Goal: Task Accomplishment & Management: Manage account settings

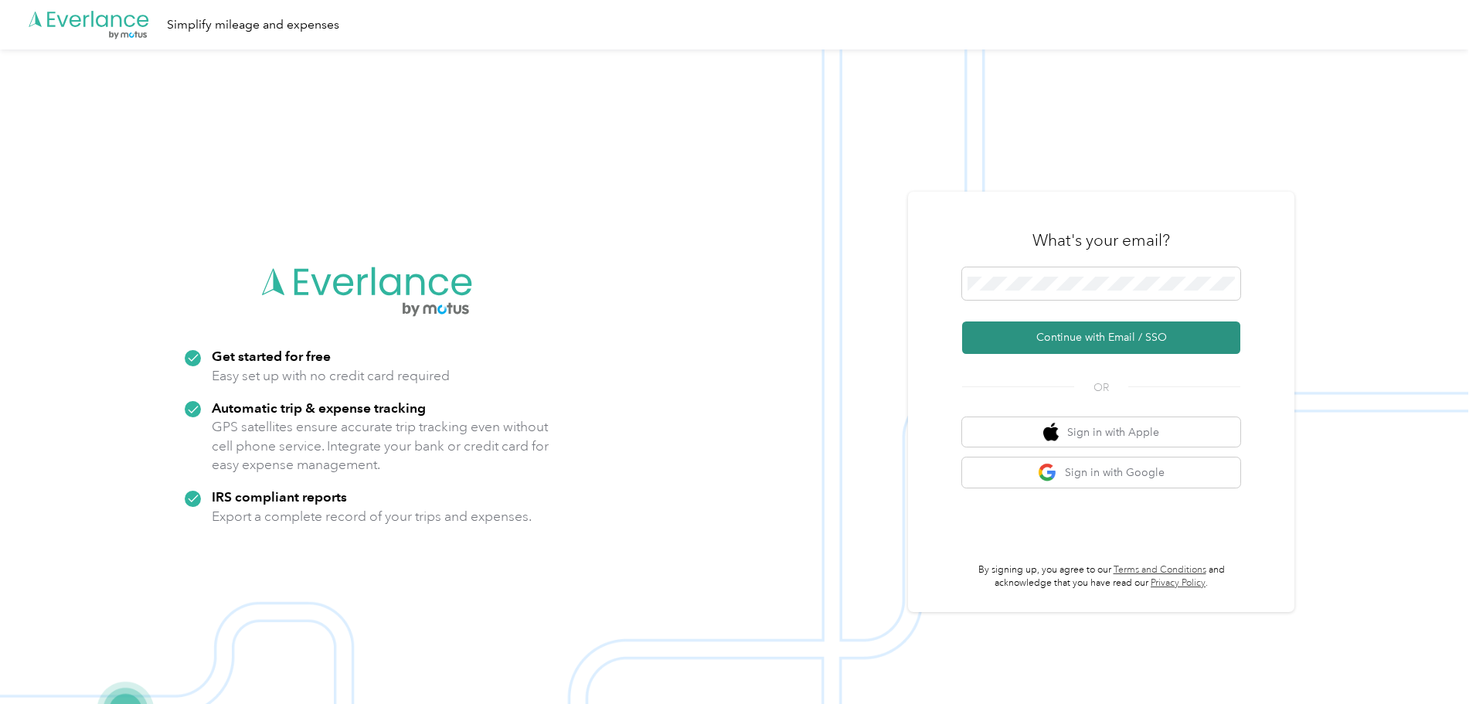
click at [1083, 342] on button "Continue with Email / SSO" at bounding box center [1101, 338] width 278 height 32
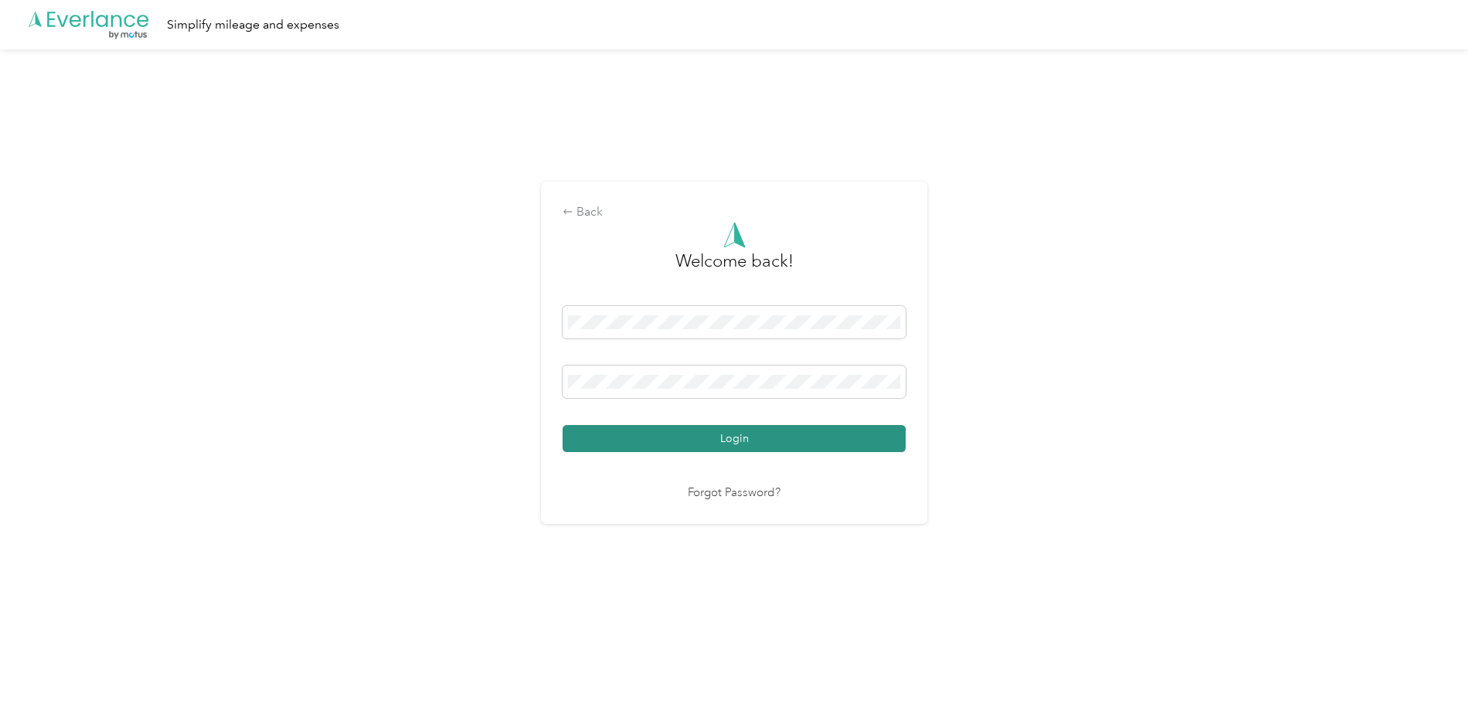
click at [747, 444] on button "Login" at bounding box center [734, 438] width 343 height 27
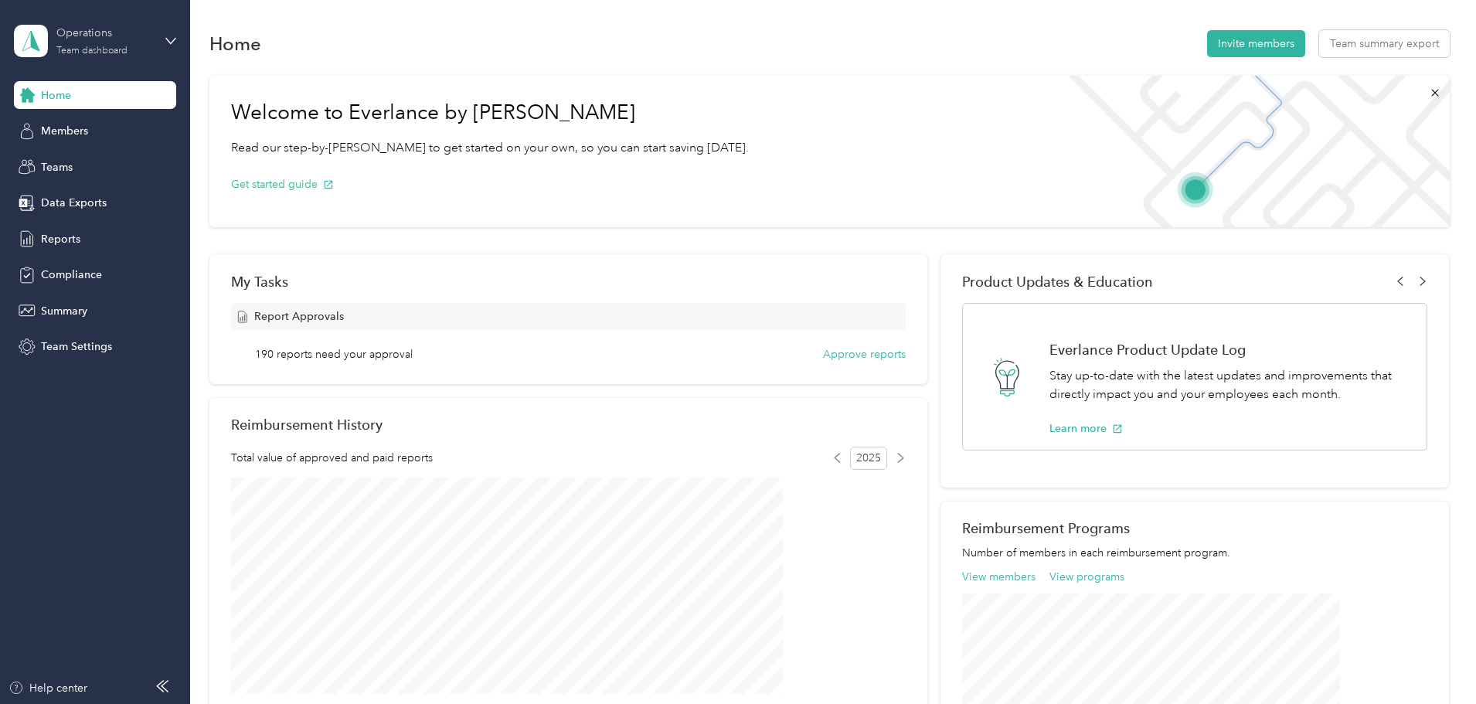
click at [81, 46] on div "Team dashboard" at bounding box center [91, 50] width 71 height 9
click at [69, 156] on div "Personal dashboard" at bounding box center [76, 162] width 97 height 16
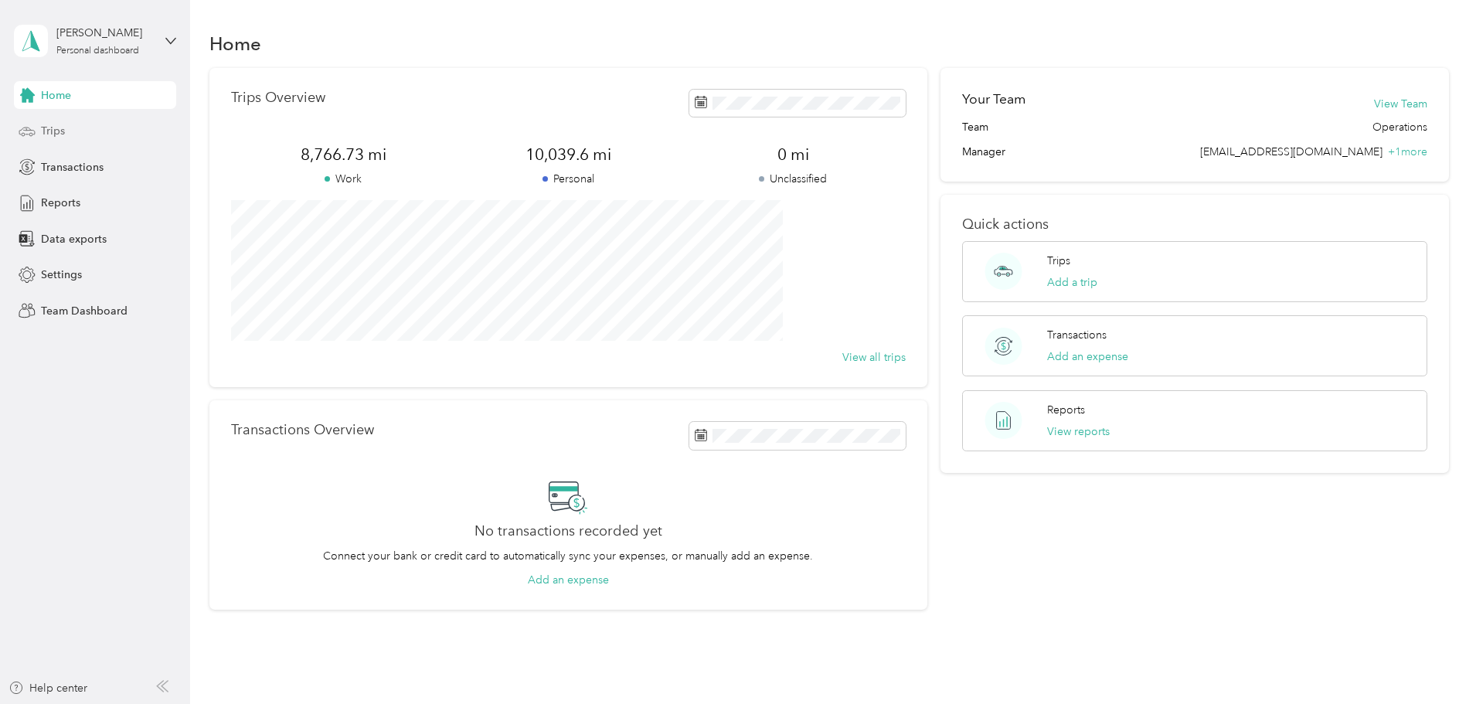
click at [53, 135] on span "Trips" at bounding box center [53, 131] width 24 height 16
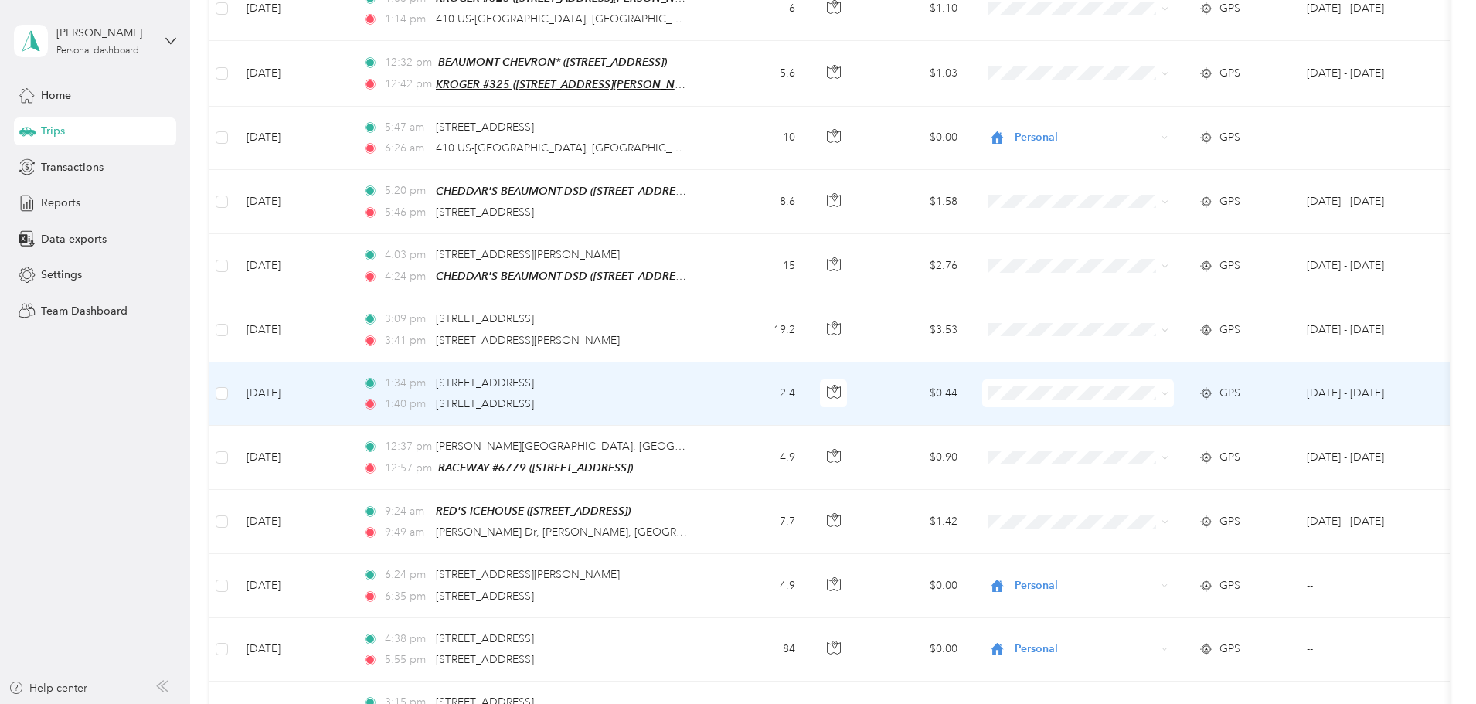
scroll to position [387, 0]
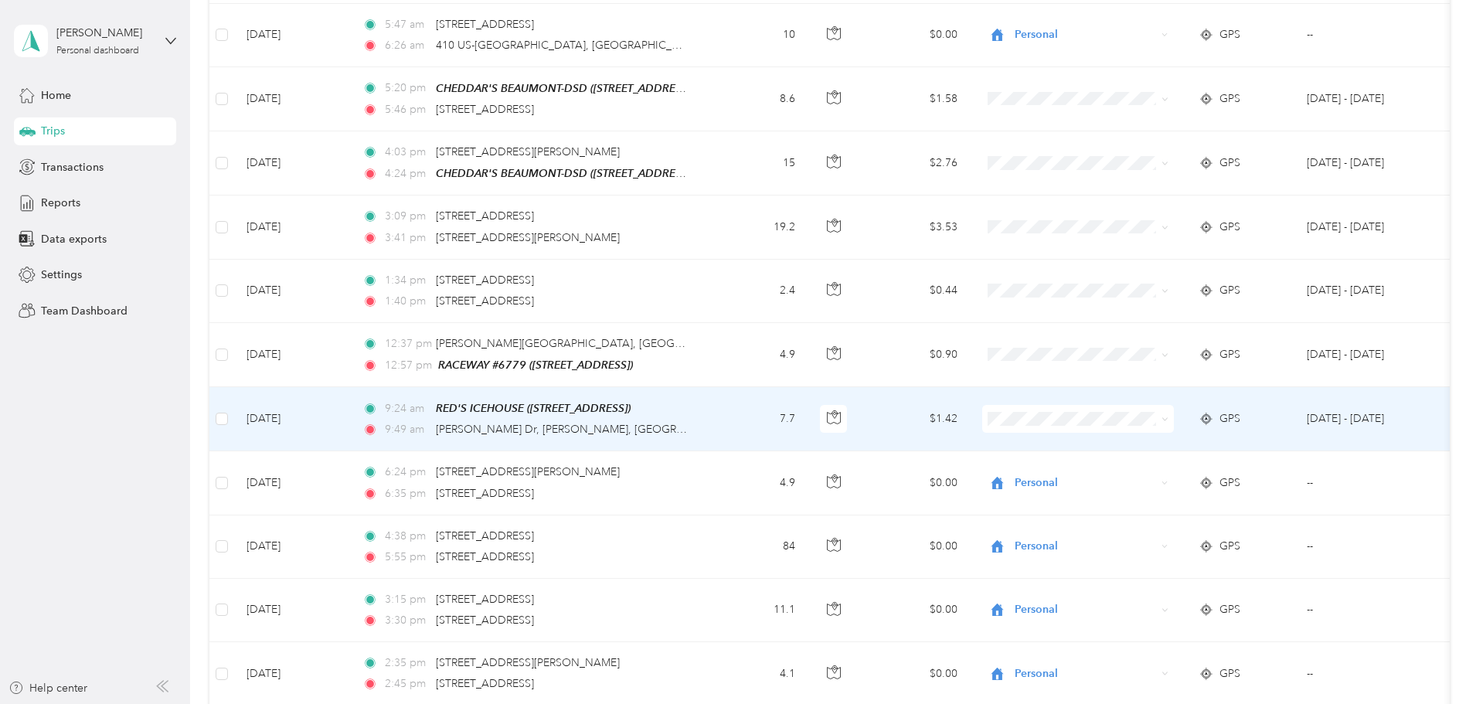
click at [1127, 470] on span "Personal" at bounding box center [1195, 466] width 143 height 16
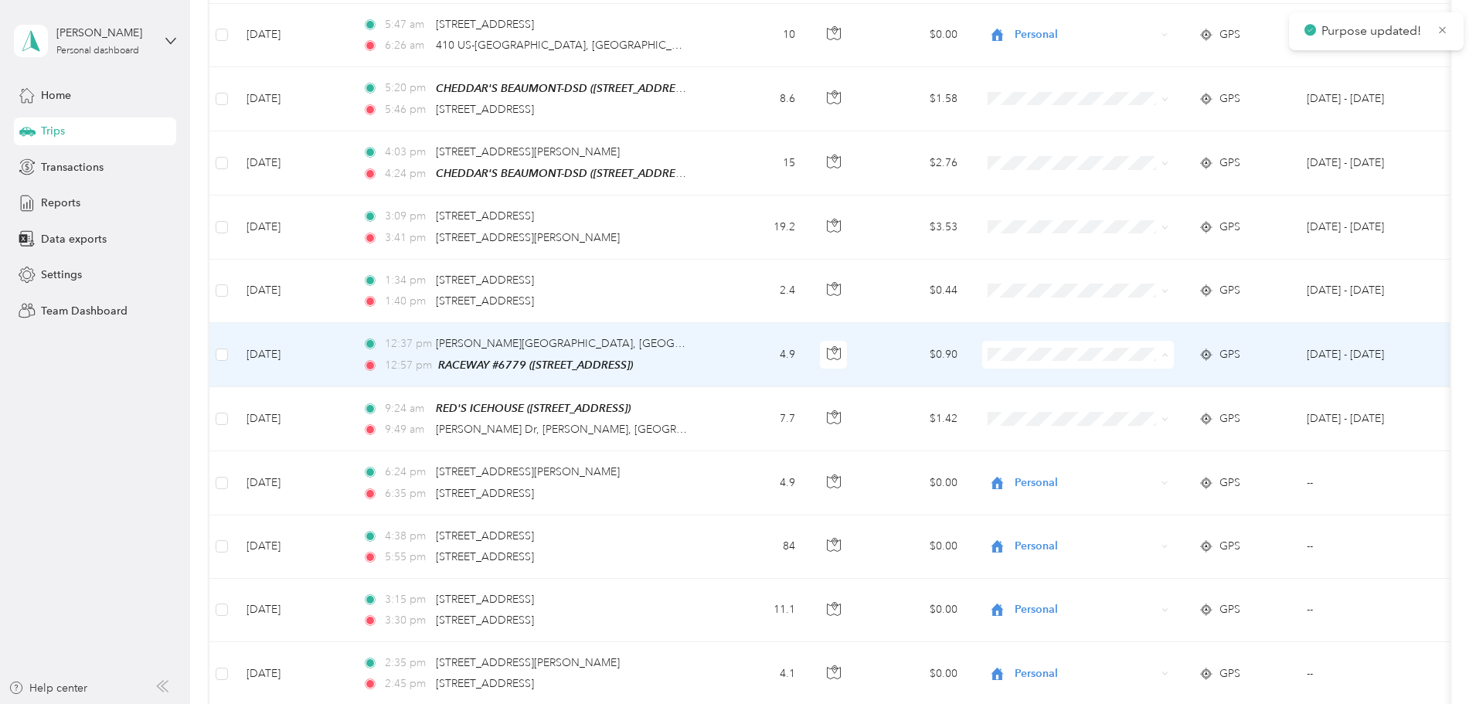
click at [1130, 409] on span "Personal" at bounding box center [1195, 406] width 143 height 16
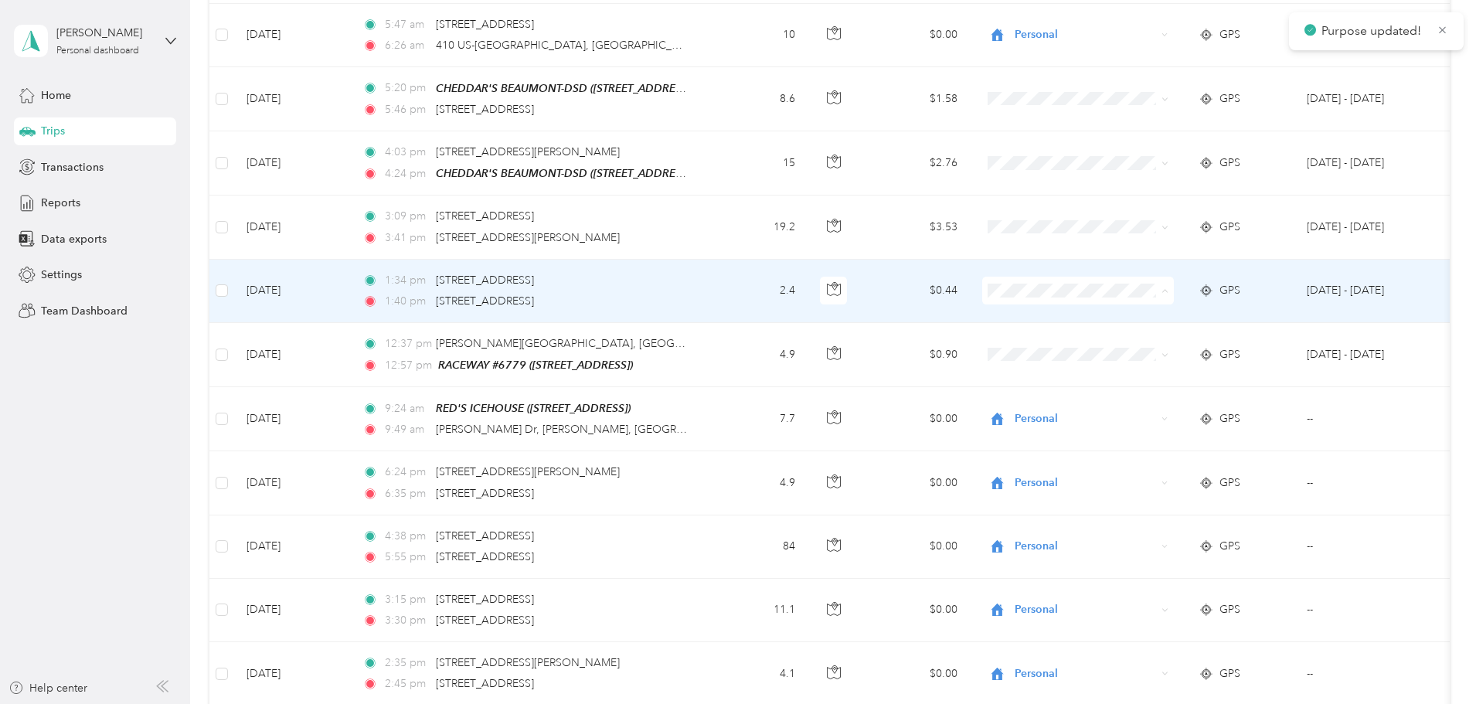
click at [1124, 344] on span "Personal" at bounding box center [1195, 343] width 143 height 16
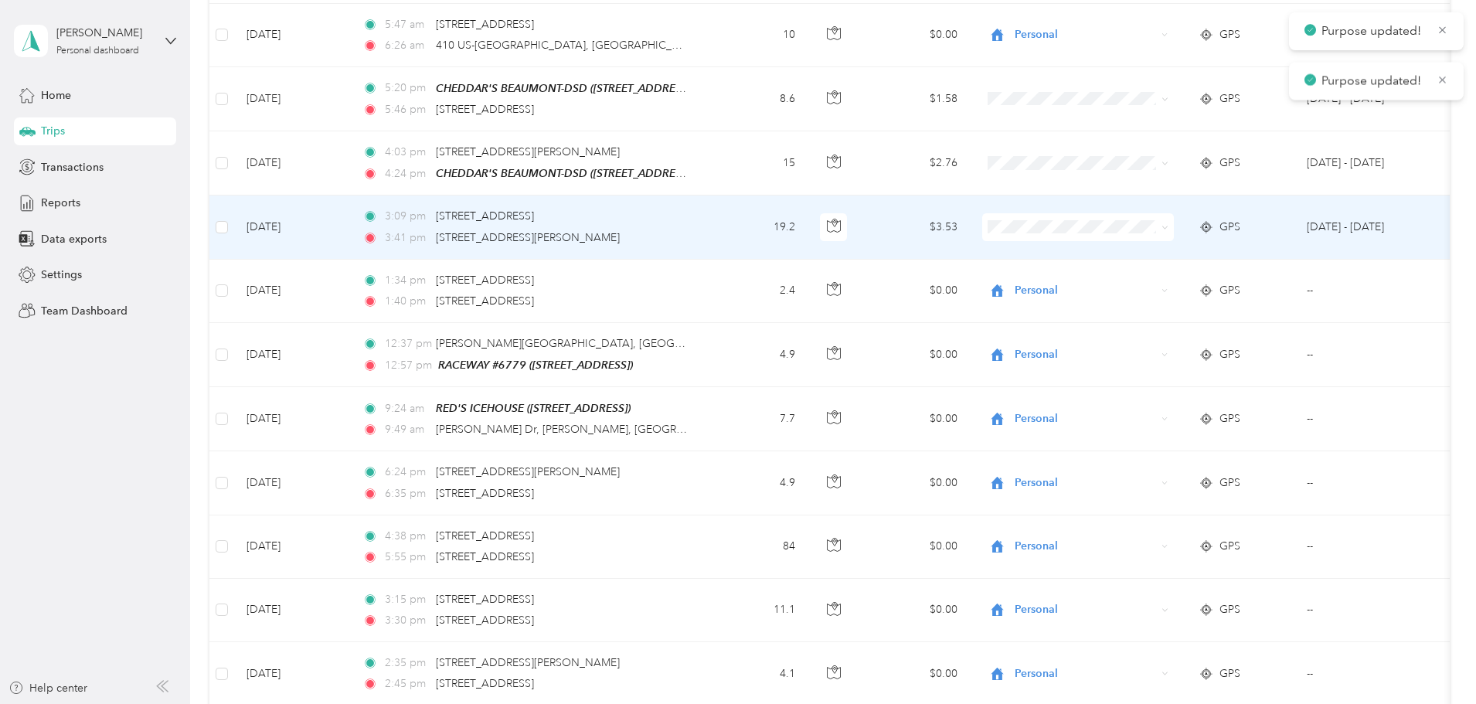
click at [1109, 279] on icon at bounding box center [1106, 276] width 12 height 12
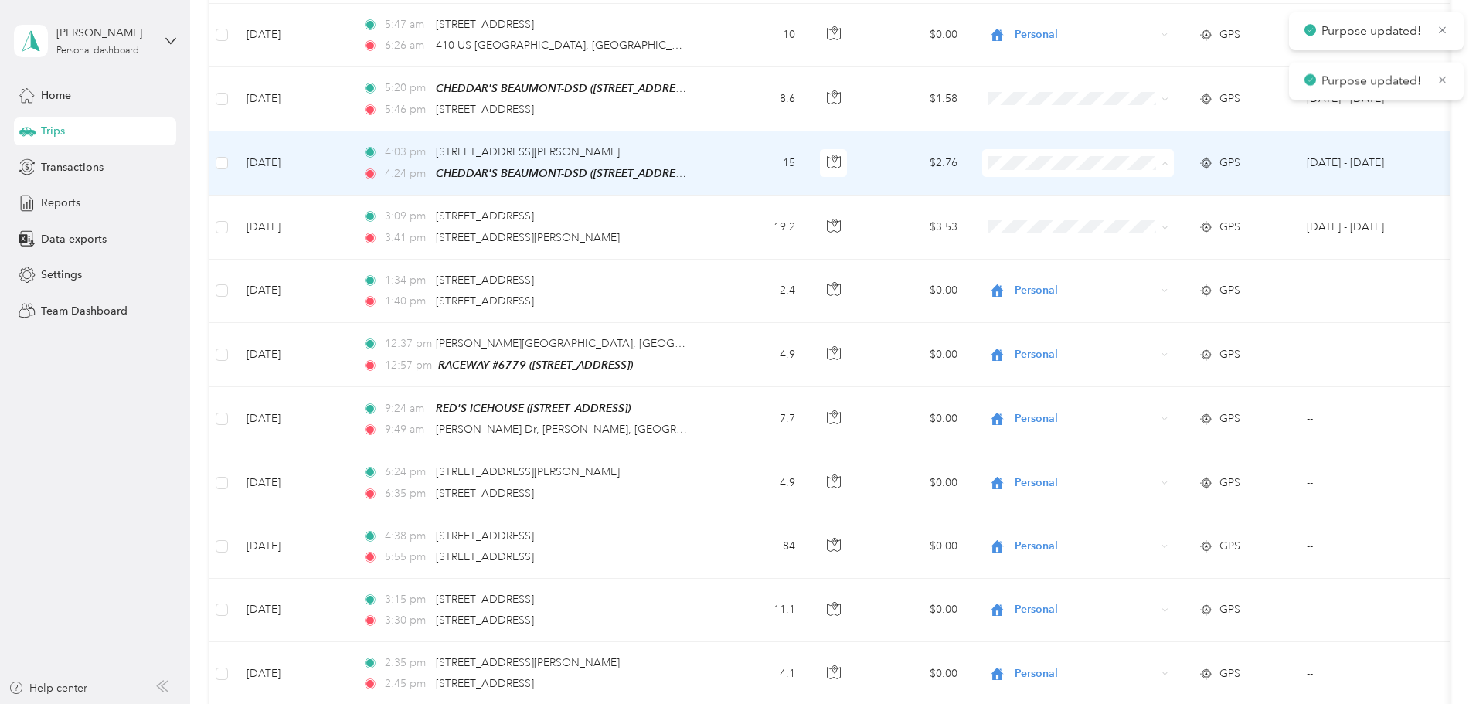
drag, startPoint x: 1119, startPoint y: 220, endPoint x: 1085, endPoint y: 179, distance: 52.2
click at [1119, 217] on span "Personal" at bounding box center [1181, 216] width 170 height 16
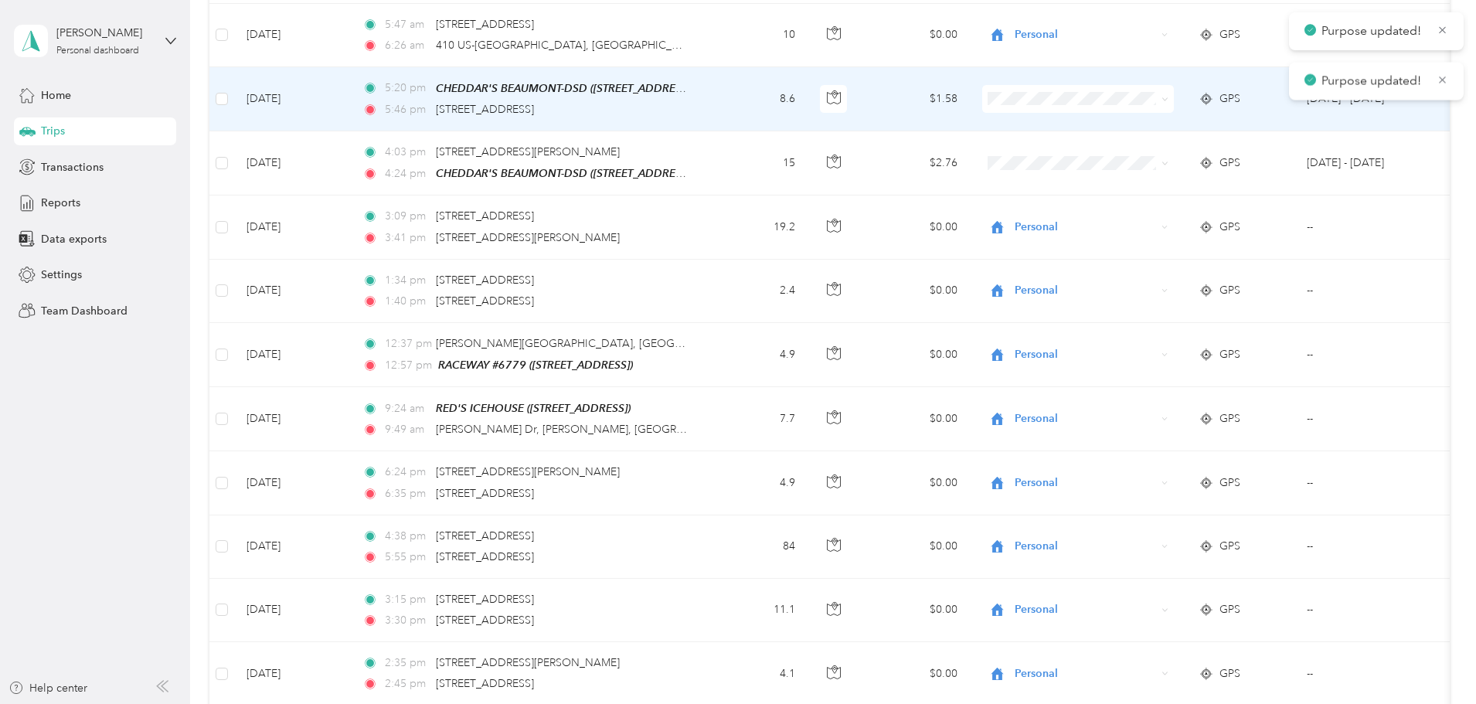
click at [1108, 158] on li "Personal" at bounding box center [1181, 151] width 192 height 27
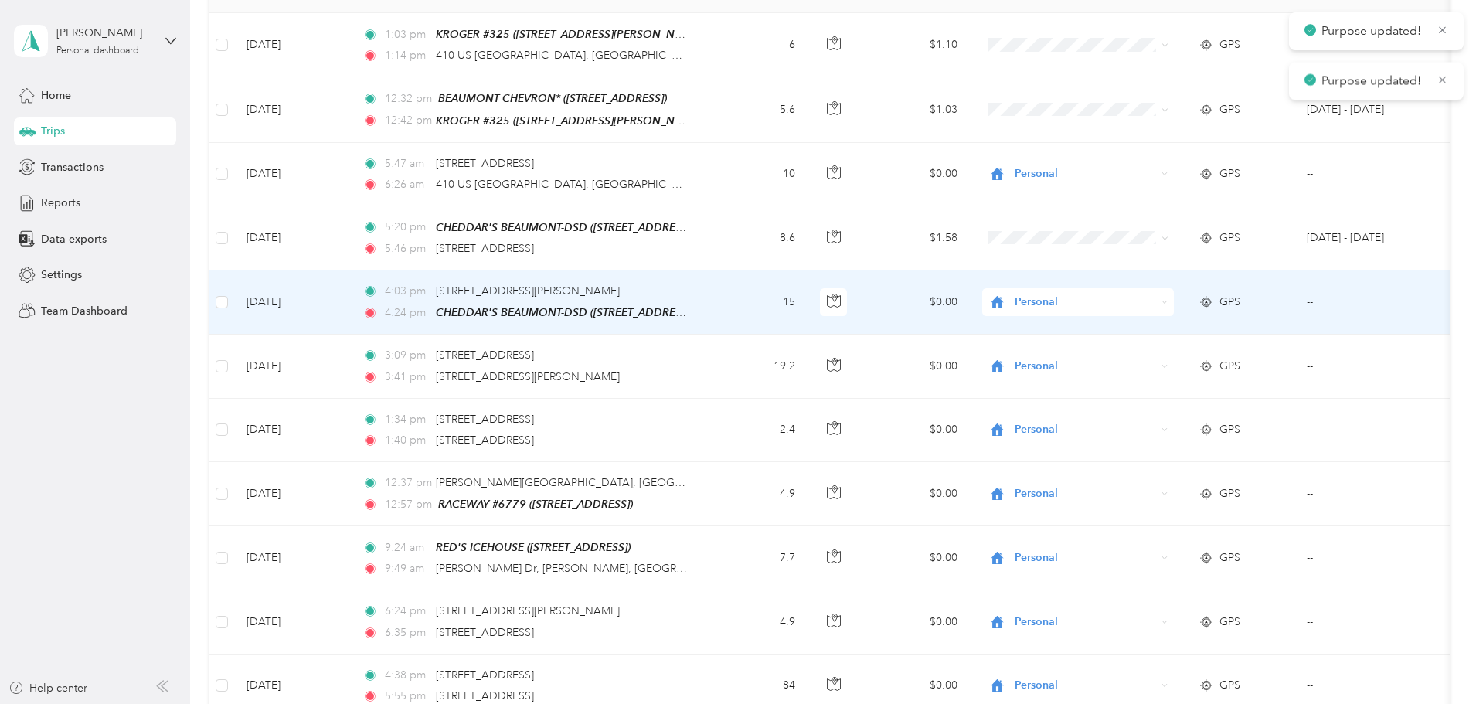
scroll to position [155, 0]
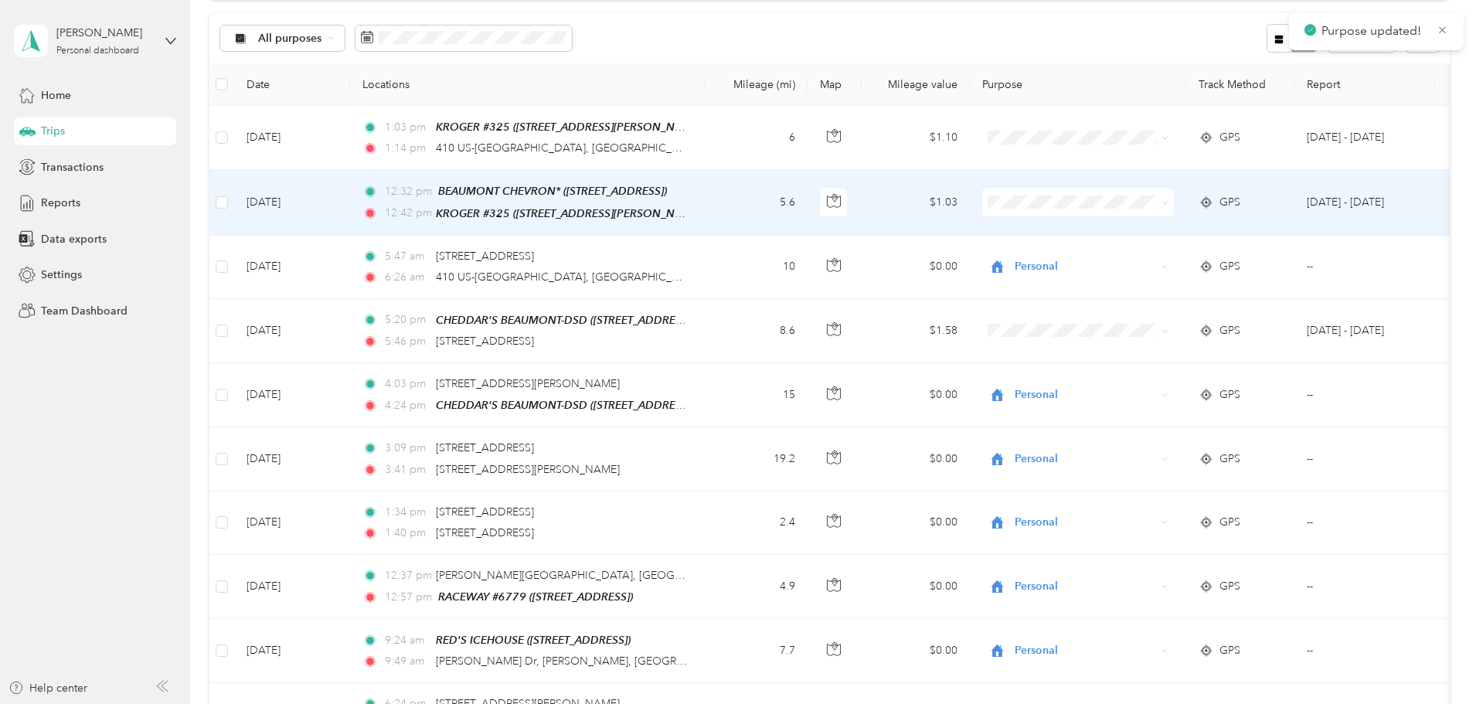
click at [1114, 254] on icon at bounding box center [1105, 251] width 19 height 12
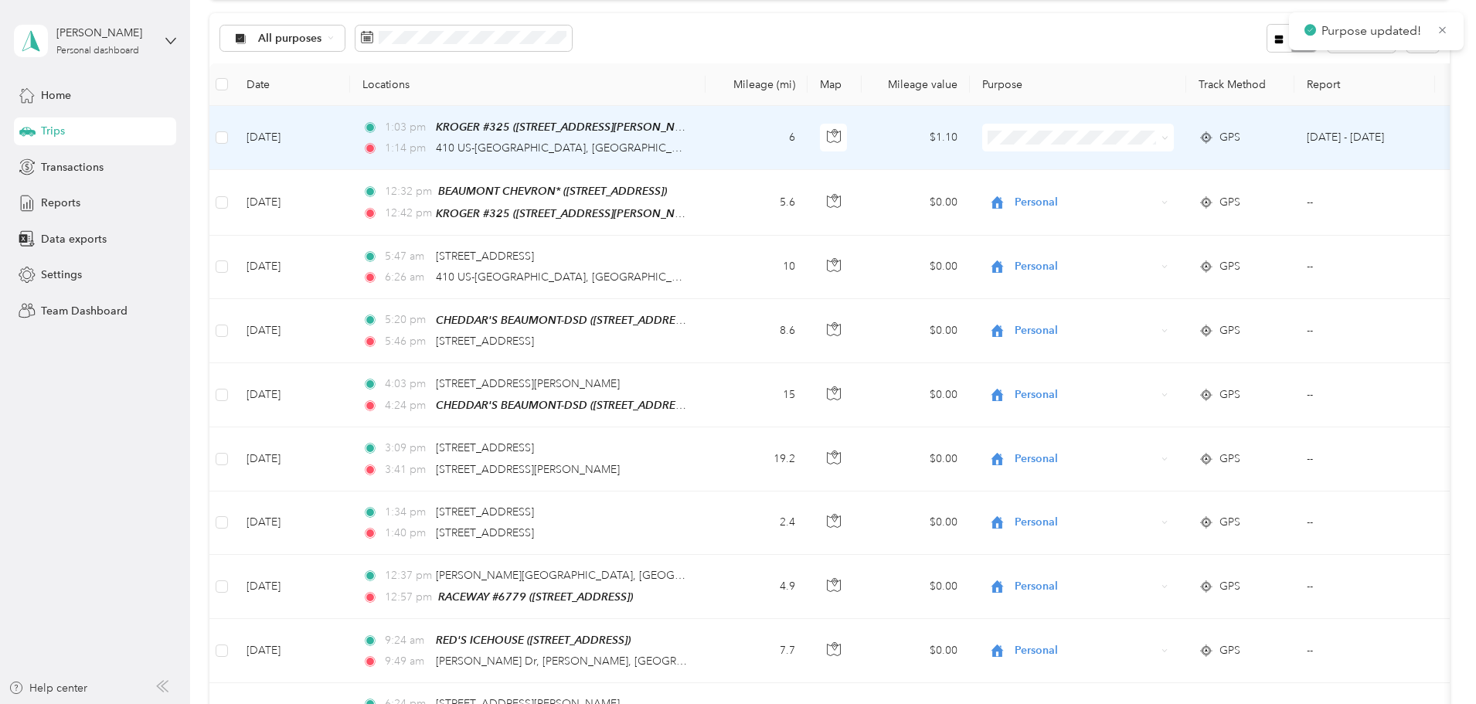
click at [1115, 195] on span "Personal" at bounding box center [1181, 190] width 170 height 16
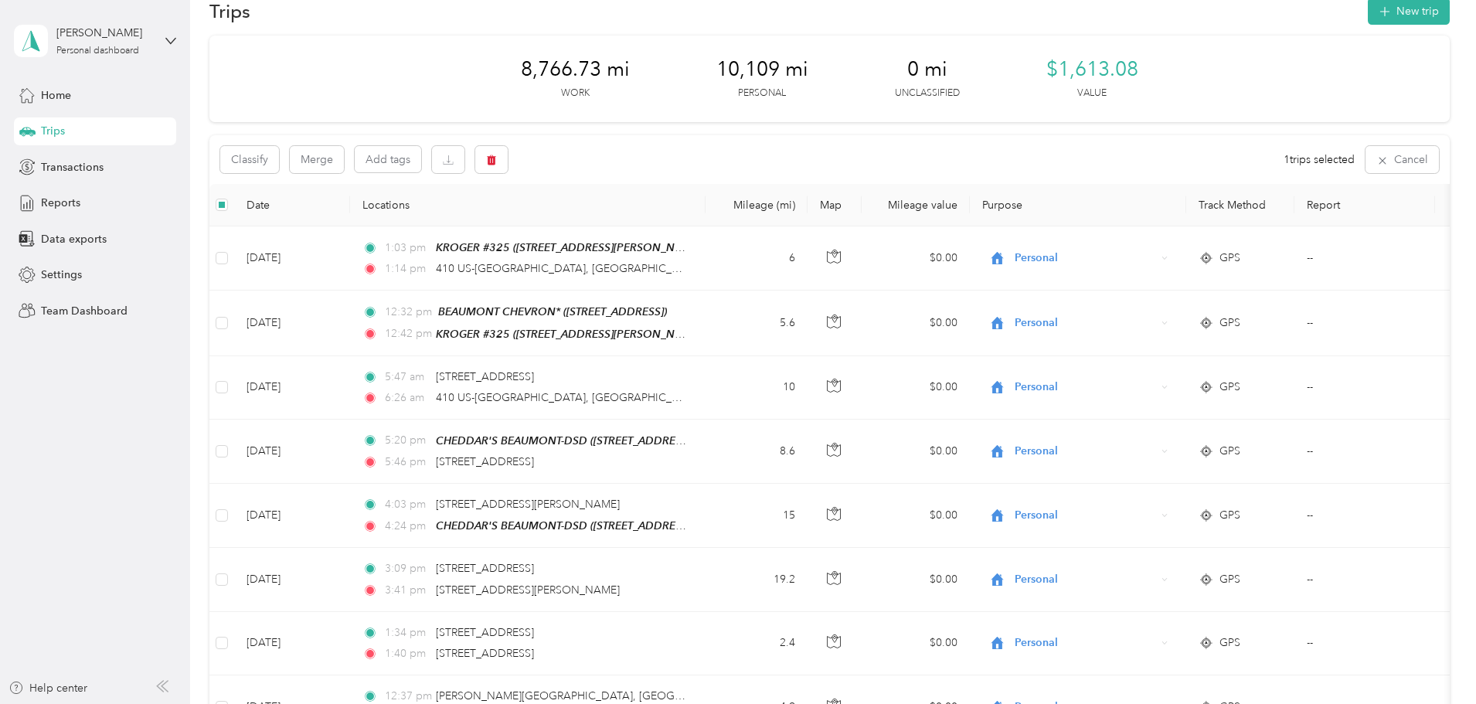
scroll to position [0, 0]
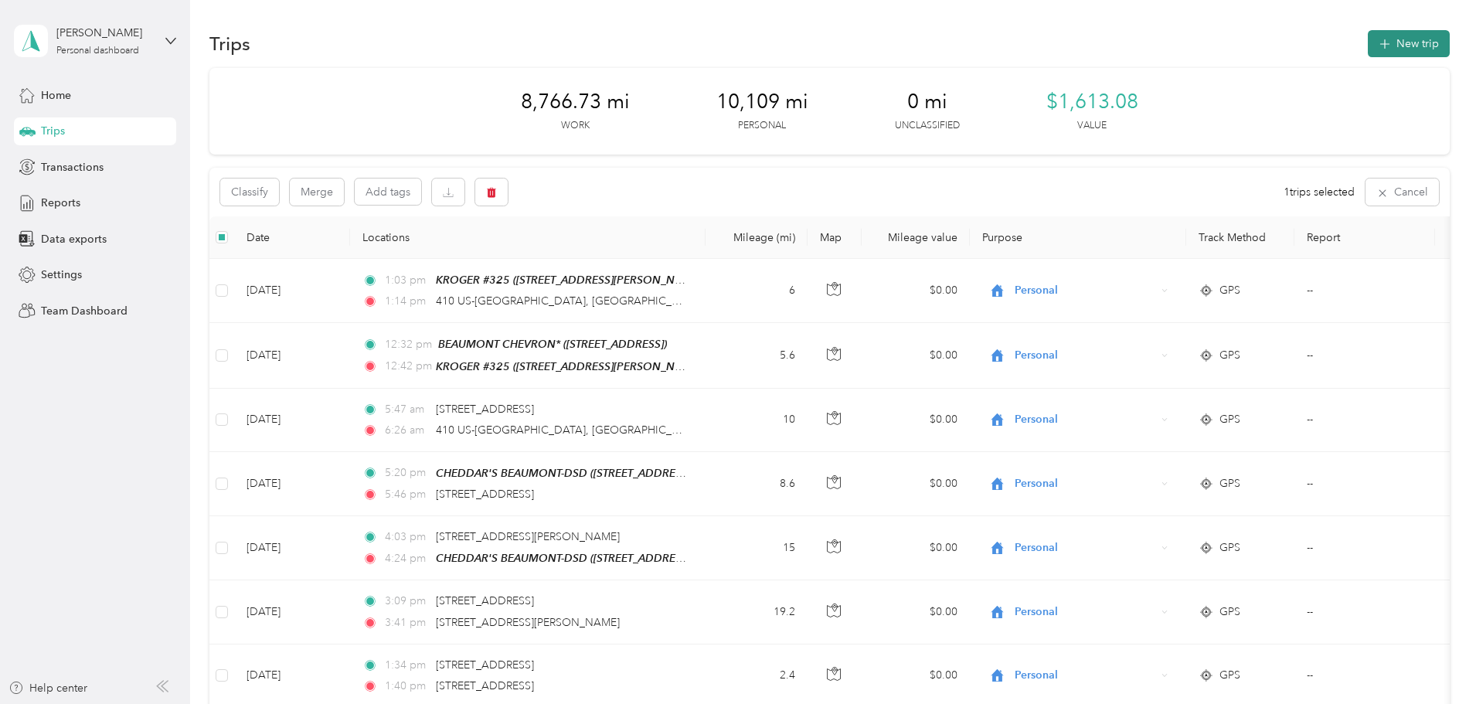
click at [1368, 53] on button "New trip" at bounding box center [1409, 43] width 82 height 27
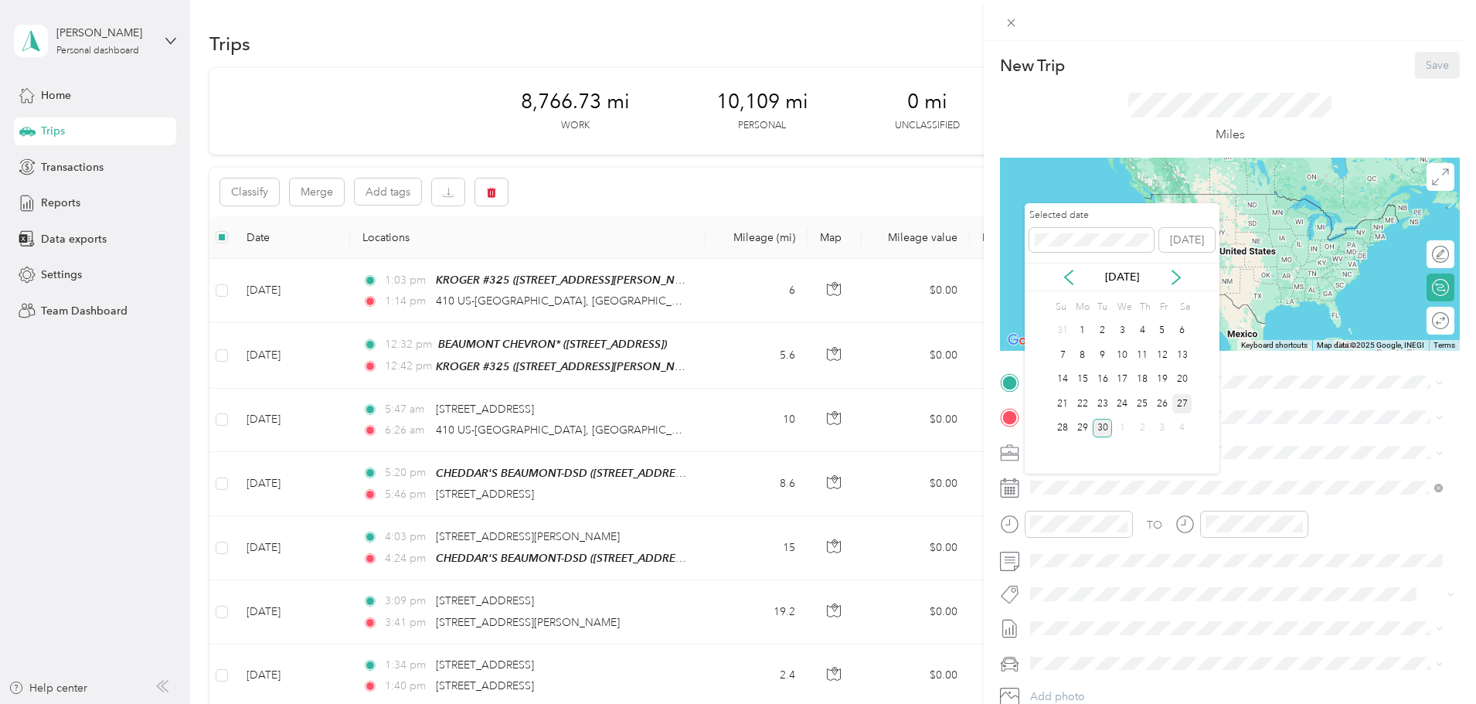
click at [1182, 404] on div "27" at bounding box center [1183, 403] width 20 height 19
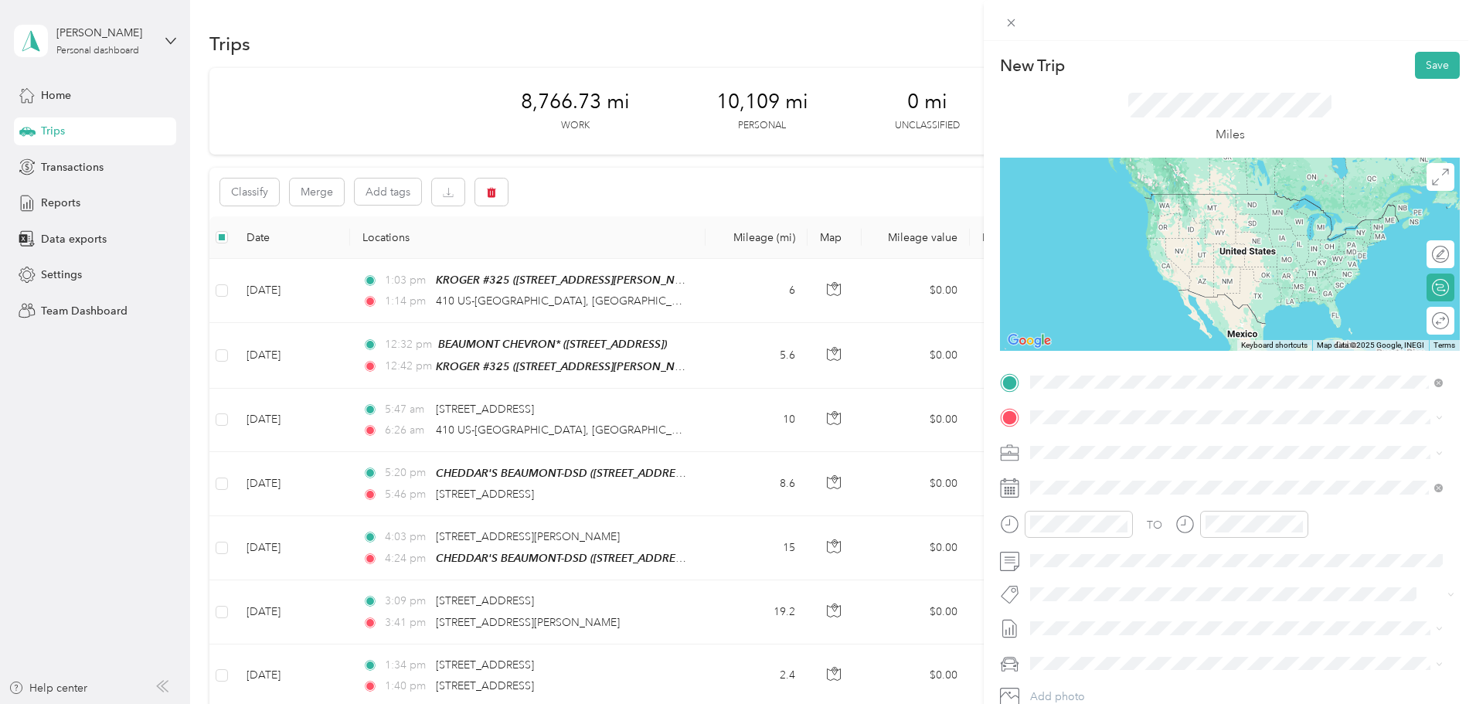
click at [1129, 438] on span "[STREET_ADDRESS][US_STATE]" at bounding box center [1137, 438] width 155 height 14
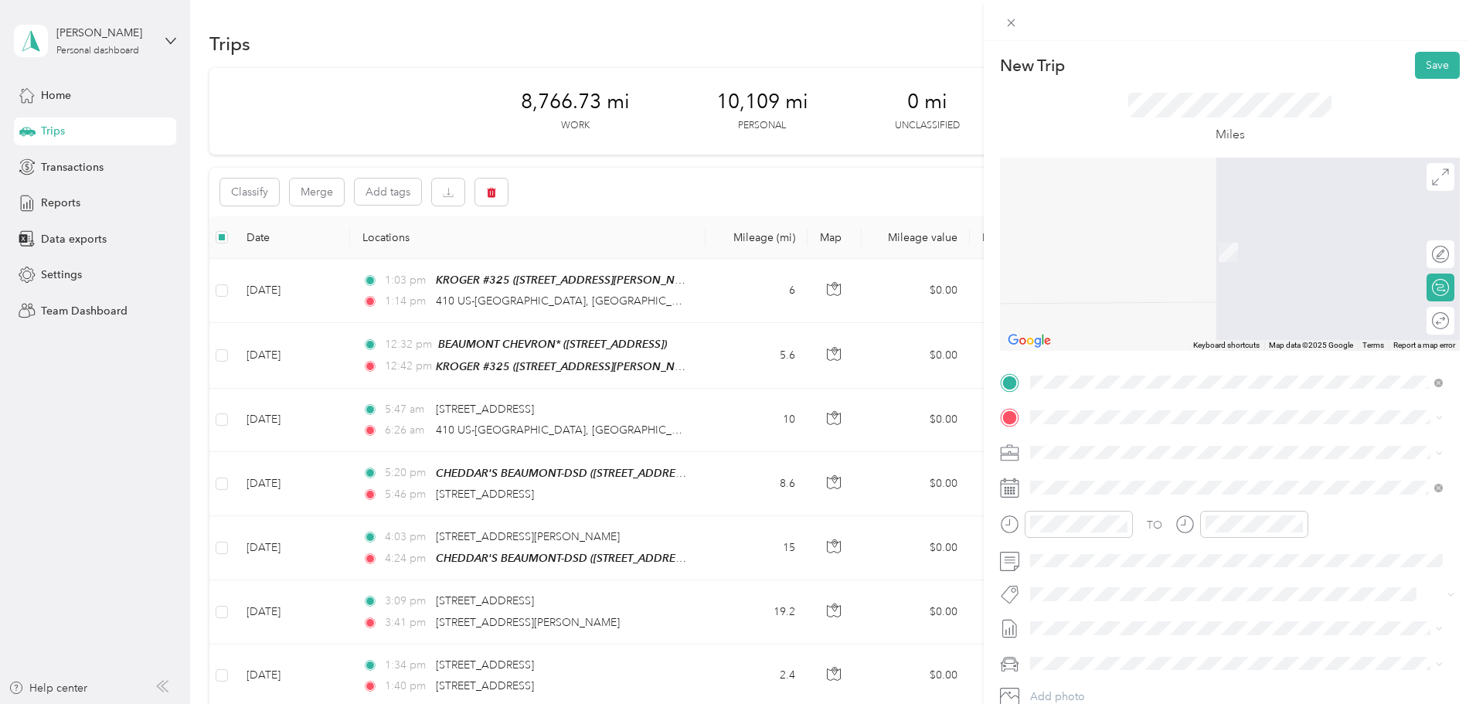
click at [1064, 484] on span "Kızılırmak [GEOGRAPHIC_DATA]/[GEOGRAPHIC_DATA], [GEOGRAPHIC_DATA]" at bounding box center [1232, 479] width 344 height 27
click at [1090, 467] on span "[STREET_ADDRESS][US_STATE]" at bounding box center [1137, 473] width 155 height 14
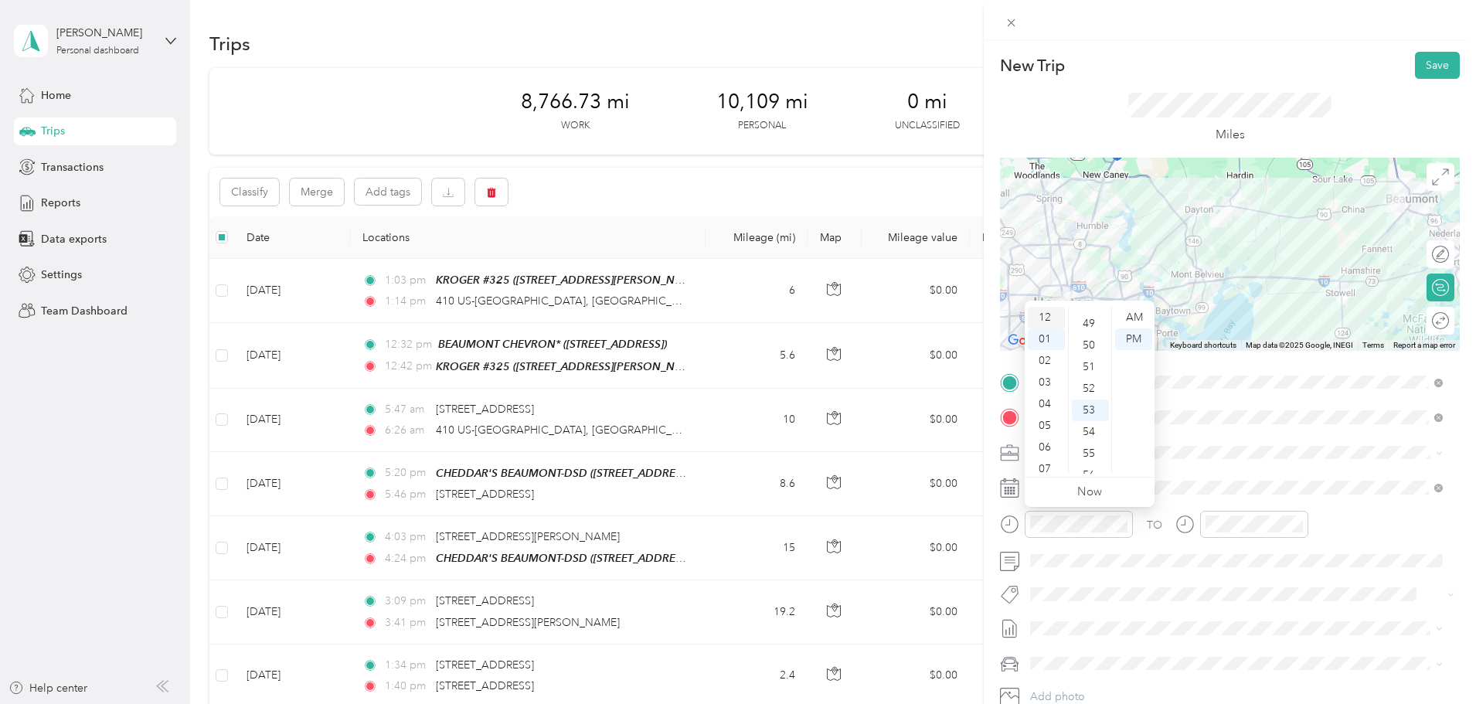
click at [1047, 322] on div "12" at bounding box center [1046, 318] width 37 height 22
click at [1091, 324] on div "00" at bounding box center [1090, 318] width 37 height 22
click at [1091, 314] on div "00" at bounding box center [1090, 318] width 37 height 22
click at [1176, 546] on div at bounding box center [1242, 530] width 133 height 38
click at [1428, 69] on button "Save" at bounding box center [1437, 65] width 45 height 27
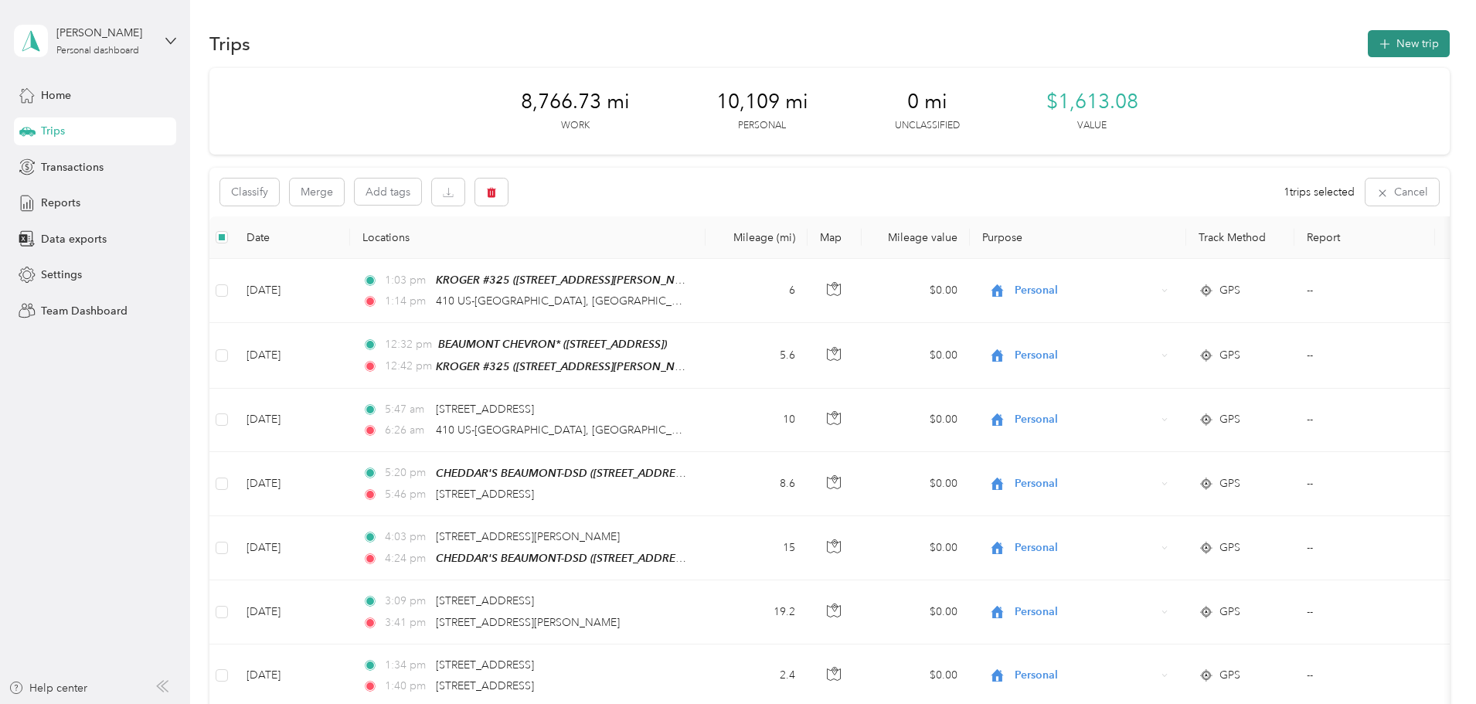
click at [1376, 43] on icon "button" at bounding box center [1385, 45] width 18 height 18
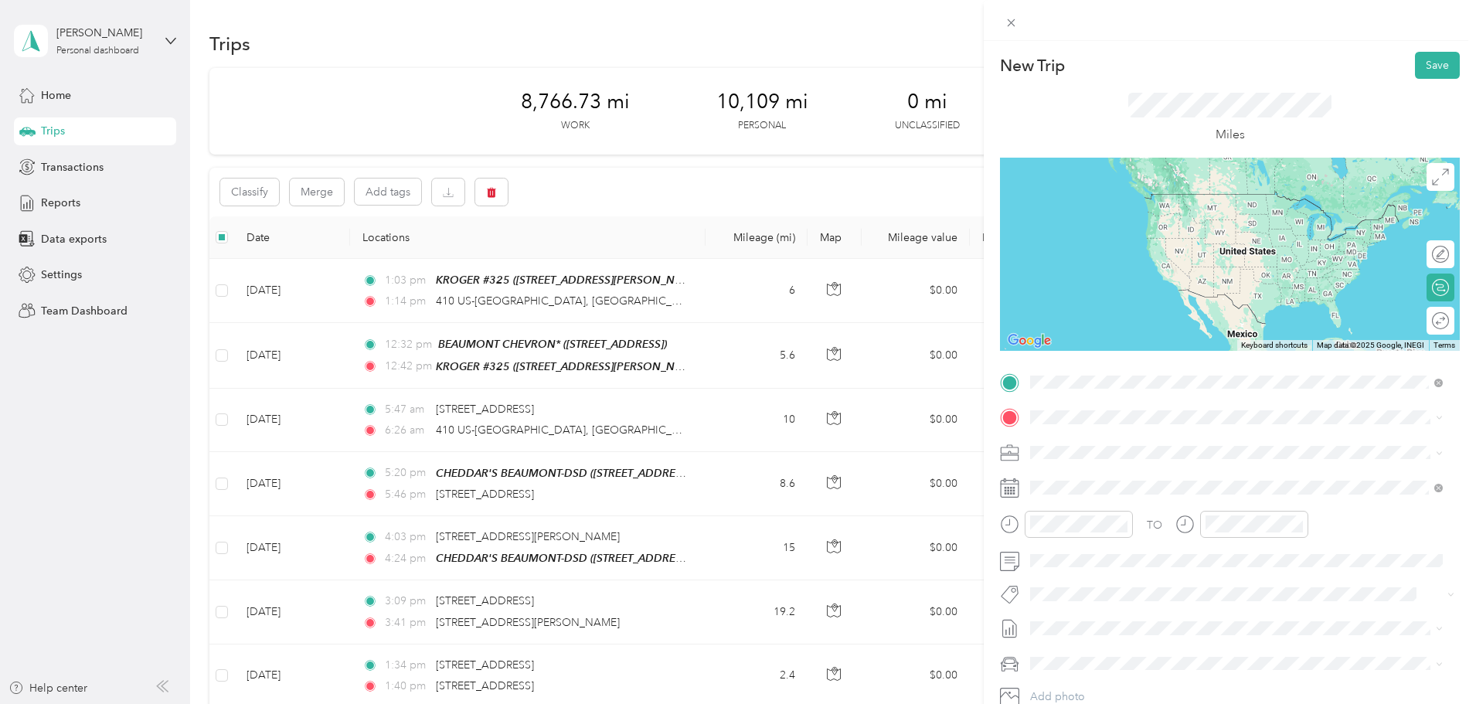
drag, startPoint x: 1067, startPoint y: 440, endPoint x: 1084, endPoint y: 443, distance: 17.3
click at [1073, 441] on span "[STREET_ADDRESS][US_STATE]" at bounding box center [1137, 438] width 155 height 14
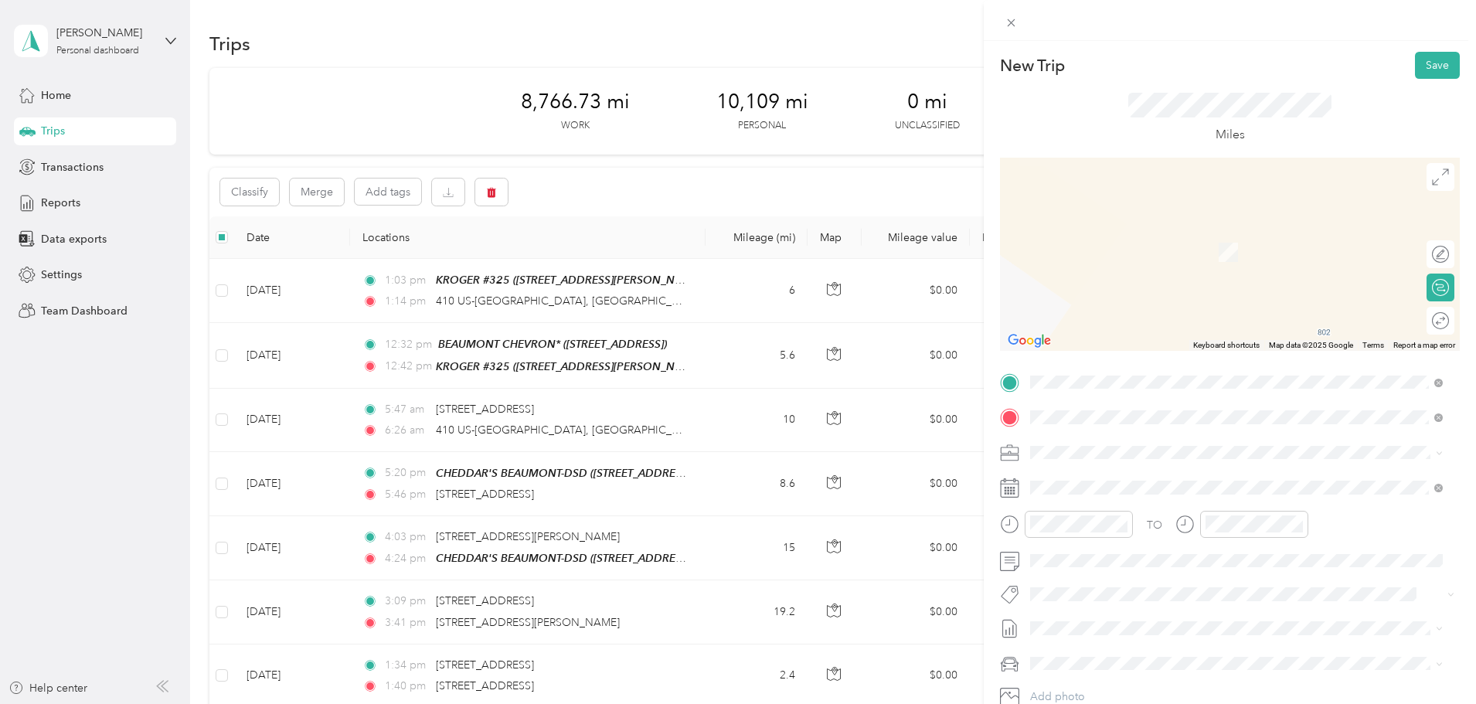
click at [1138, 478] on span "[STREET_ADDRESS][US_STATE]" at bounding box center [1137, 473] width 155 height 14
click at [1105, 512] on span "[GEOGRAPHIC_DATA][US_STATE], [GEOGRAPHIC_DATA]" at bounding box center [1202, 505] width 285 height 14
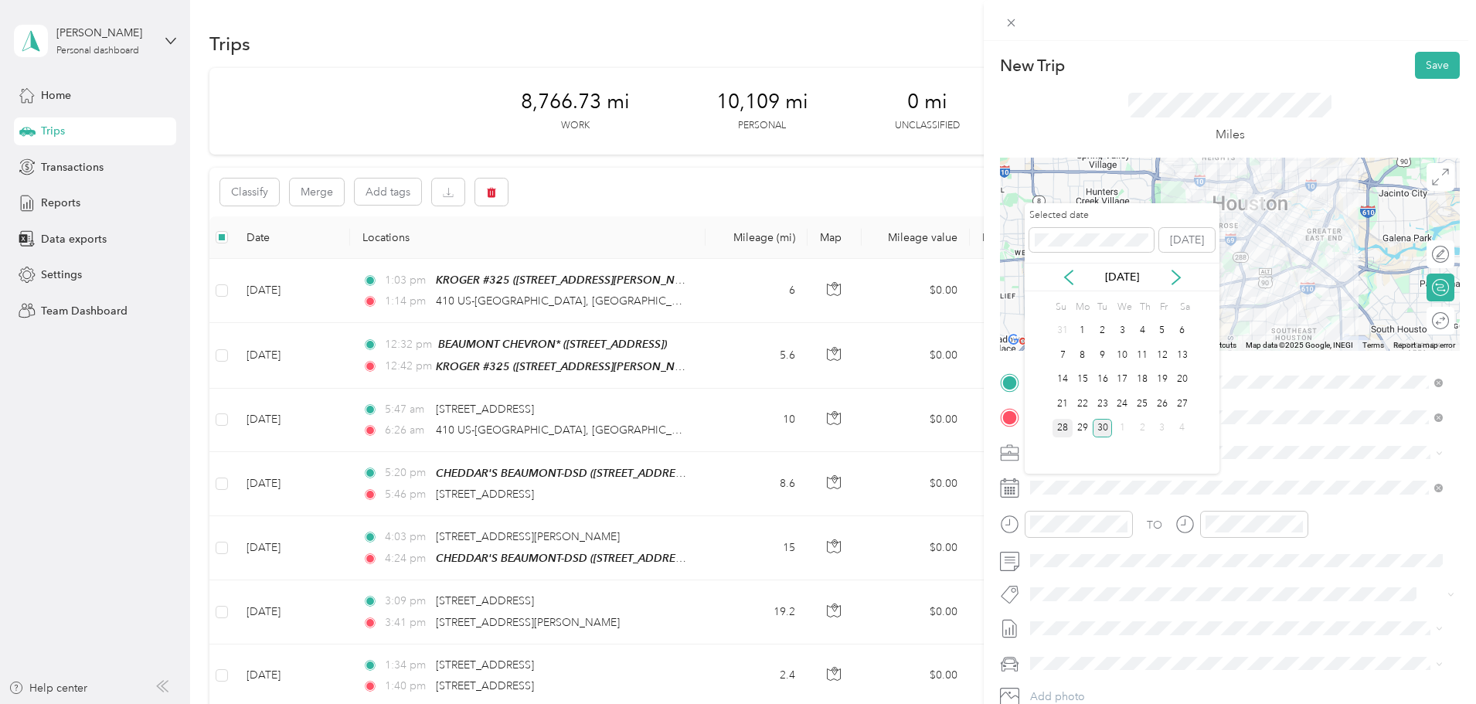
click at [1062, 430] on div "28" at bounding box center [1063, 428] width 20 height 19
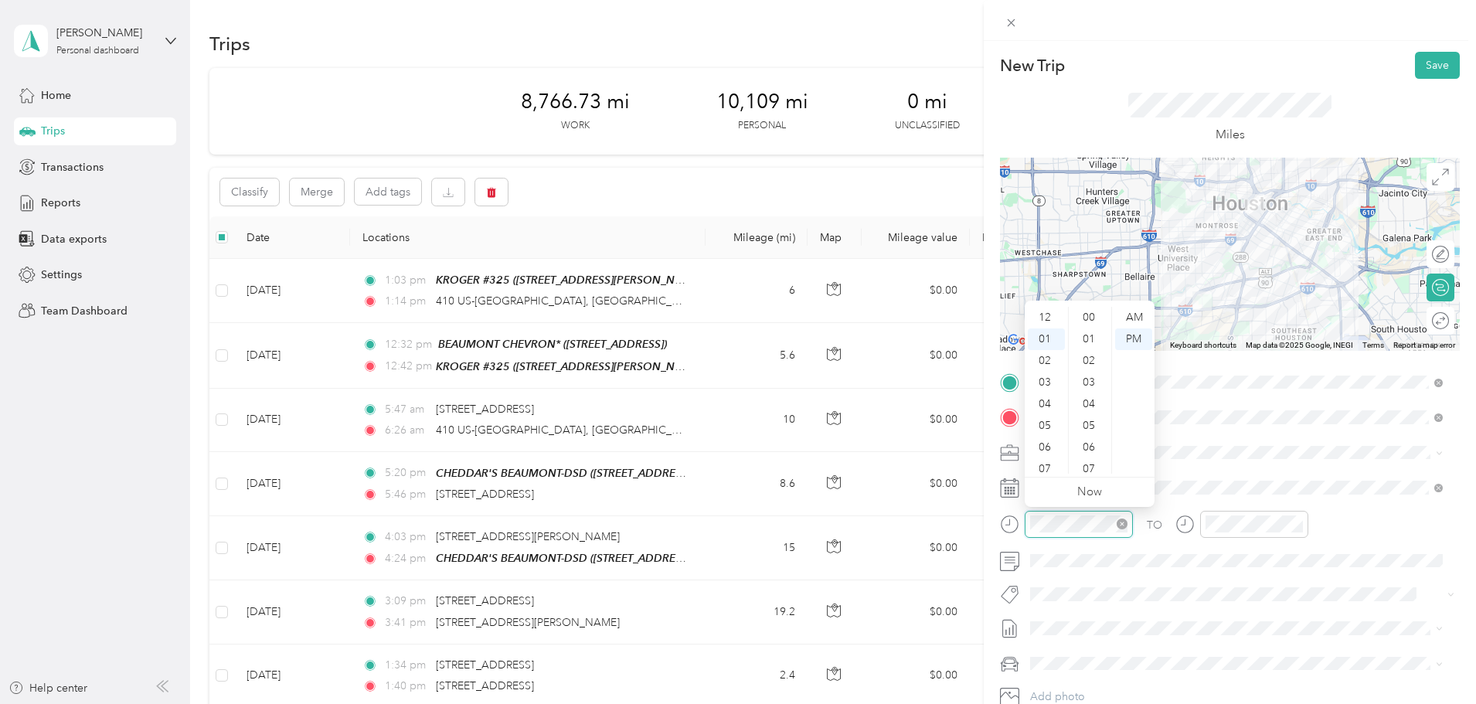
scroll to position [1132, 0]
click at [1139, 322] on div "AM" at bounding box center [1133, 318] width 37 height 22
click at [1050, 438] on div "10" at bounding box center [1046, 442] width 37 height 22
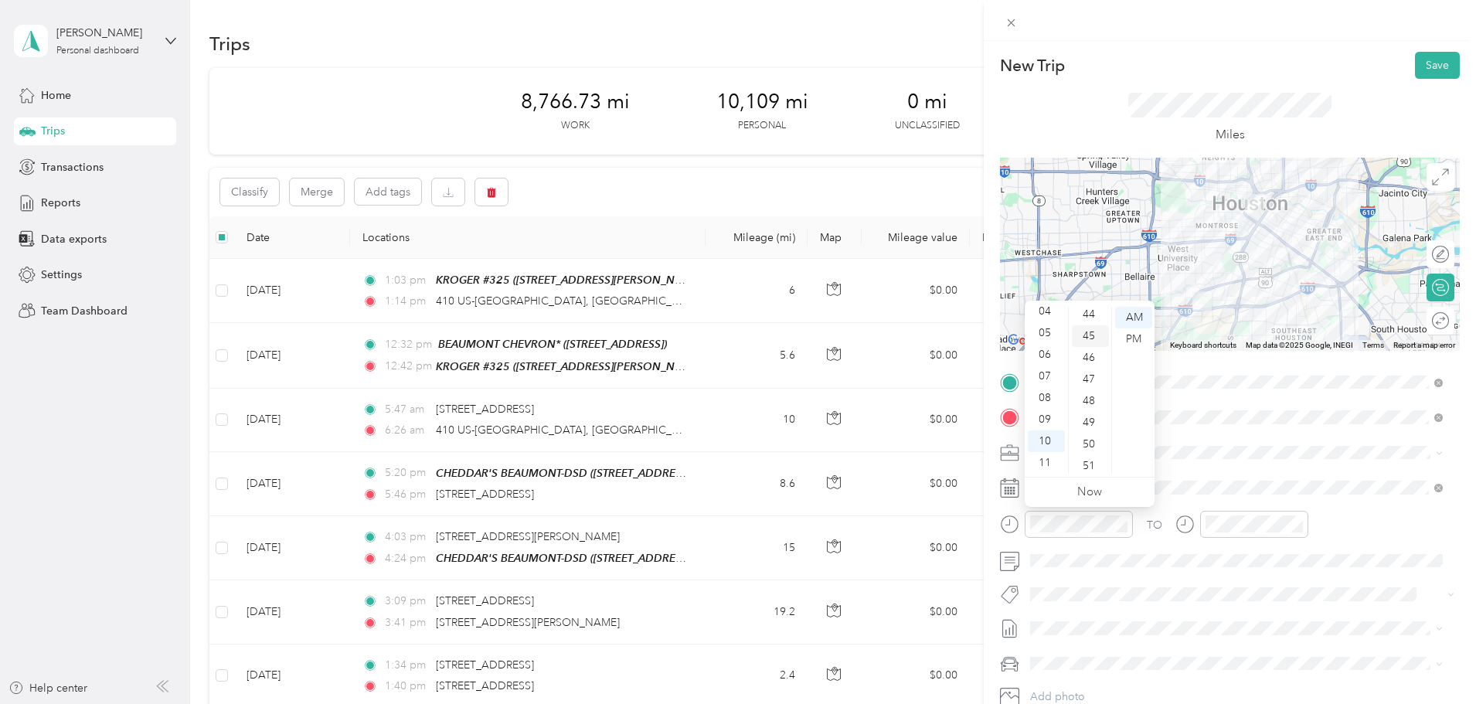
click at [1093, 336] on div "45" at bounding box center [1090, 336] width 37 height 22
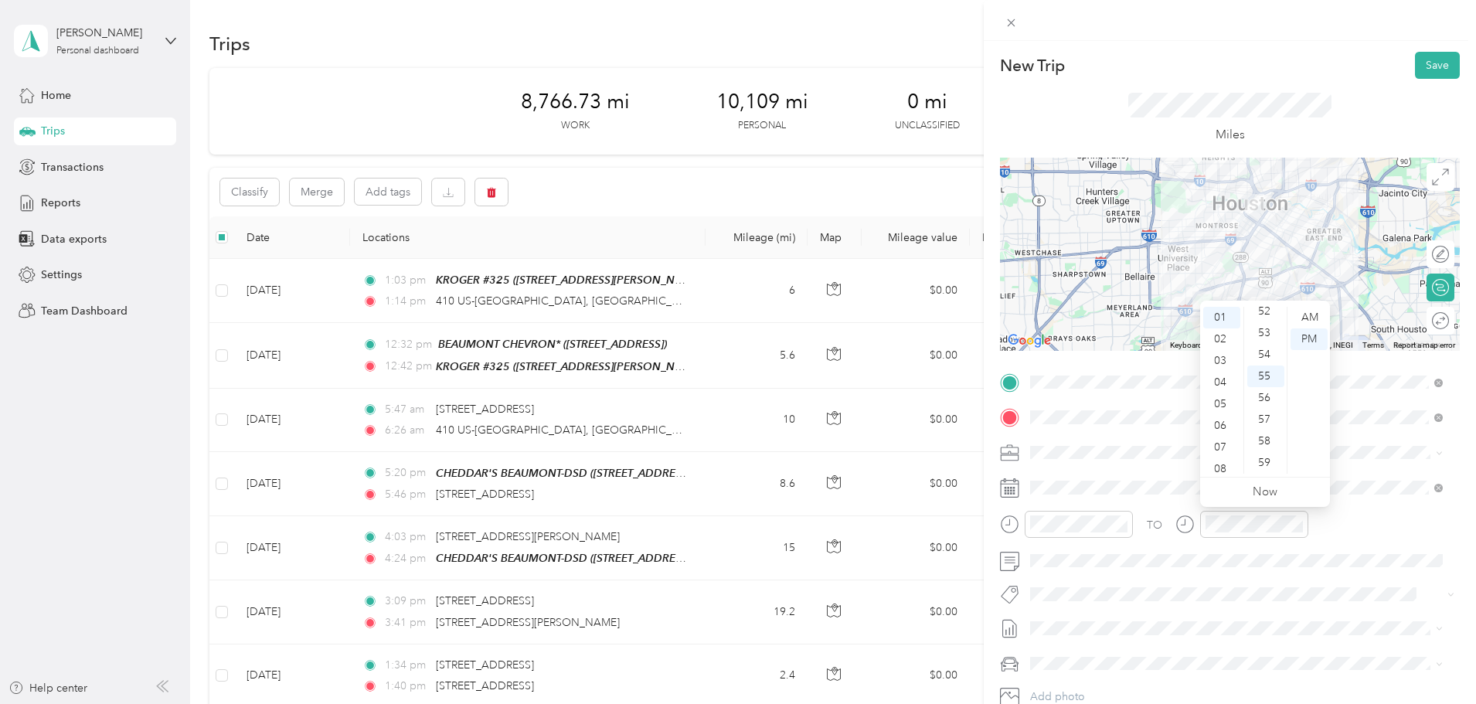
scroll to position [0, 0]
click at [1309, 314] on div "AM" at bounding box center [1309, 318] width 37 height 22
click at [1217, 465] on div "11" at bounding box center [1222, 463] width 37 height 22
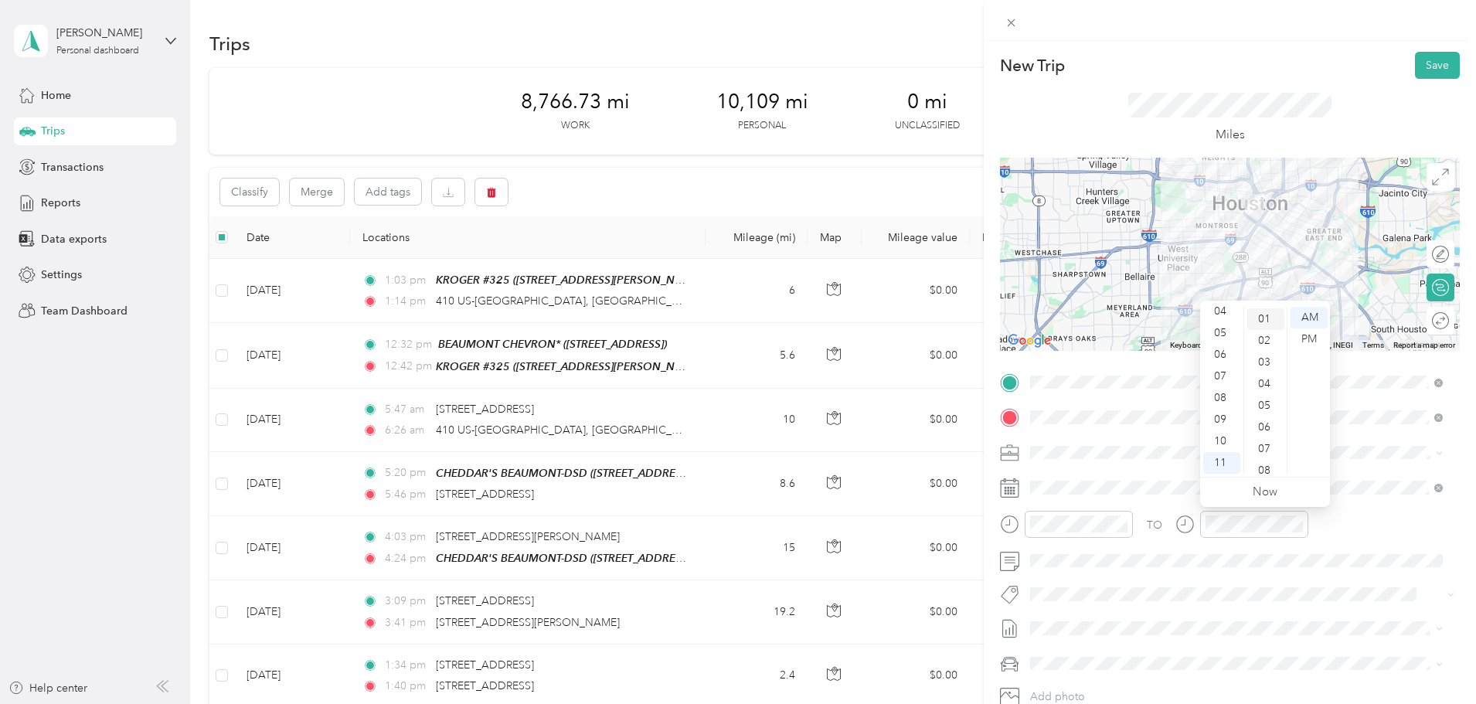
click at [1256, 318] on div "01" at bounding box center [1266, 319] width 37 height 22
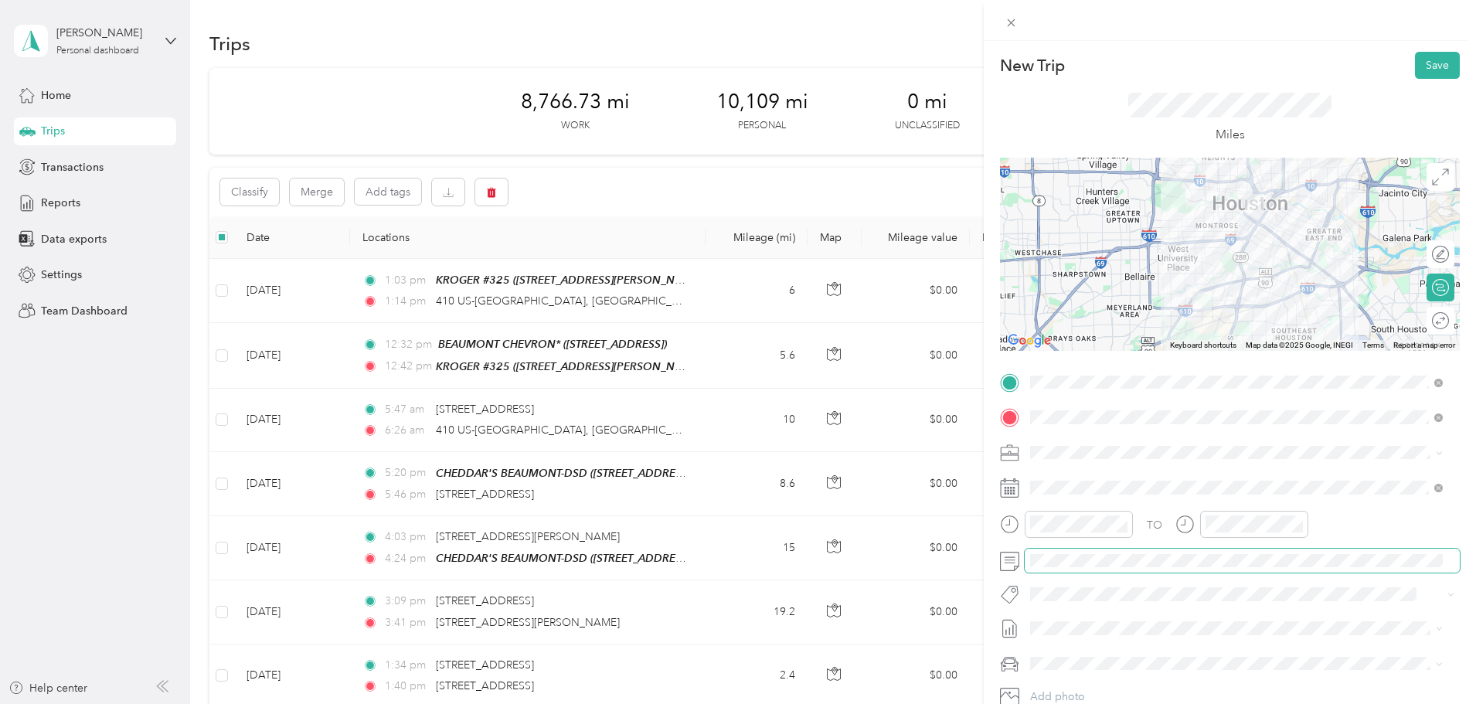
click at [1322, 570] on span at bounding box center [1242, 561] width 435 height 25
click at [1429, 66] on button "Save" at bounding box center [1437, 65] width 45 height 27
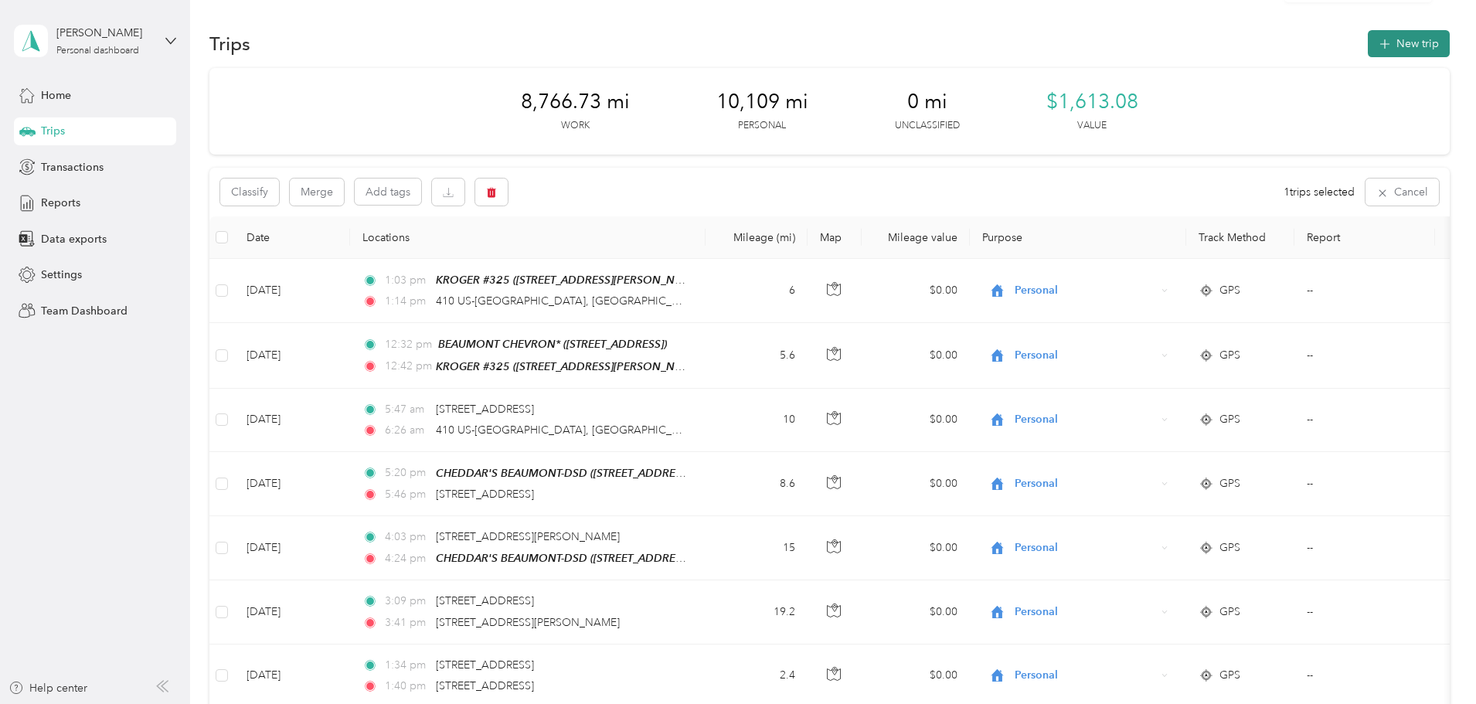
click at [1368, 39] on button "New trip" at bounding box center [1409, 43] width 82 height 27
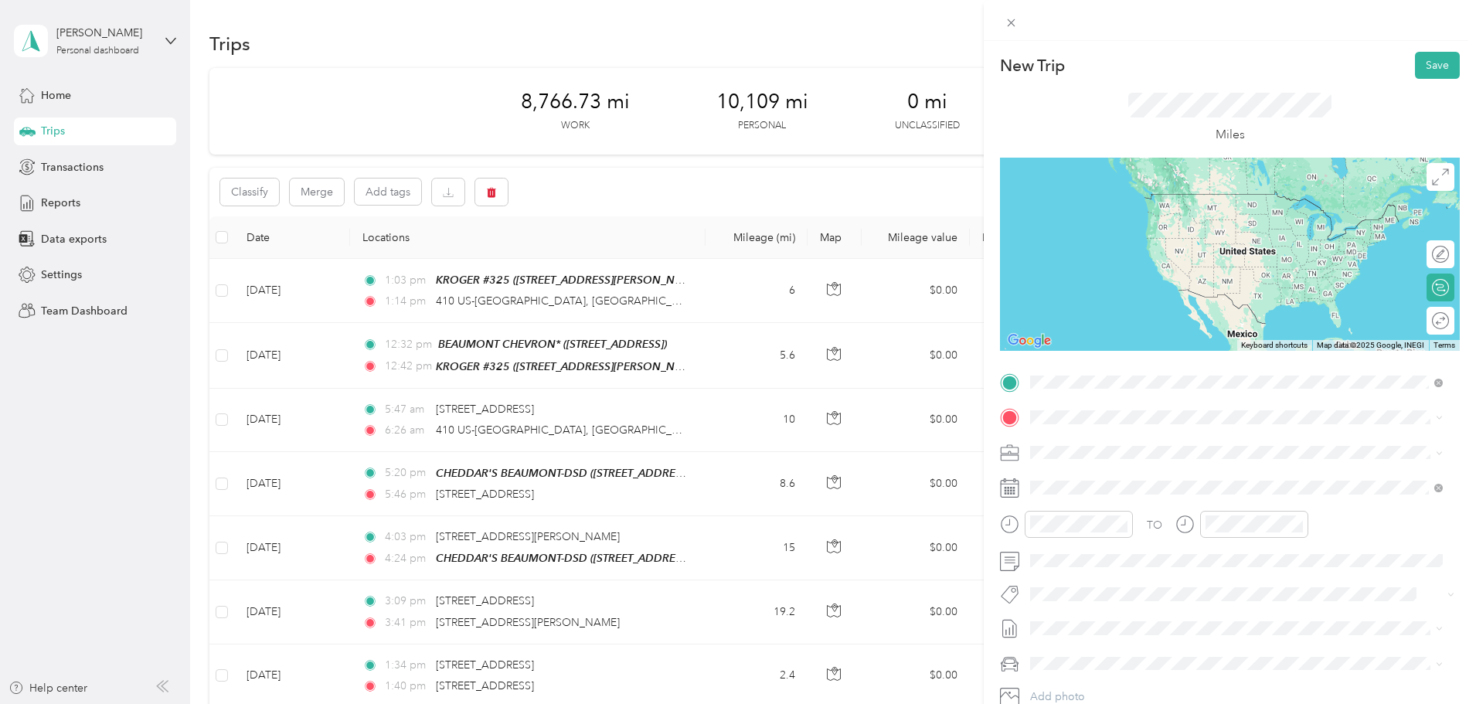
click at [1072, 477] on span "[GEOGRAPHIC_DATA][US_STATE], [GEOGRAPHIC_DATA]" at bounding box center [1202, 470] width 285 height 14
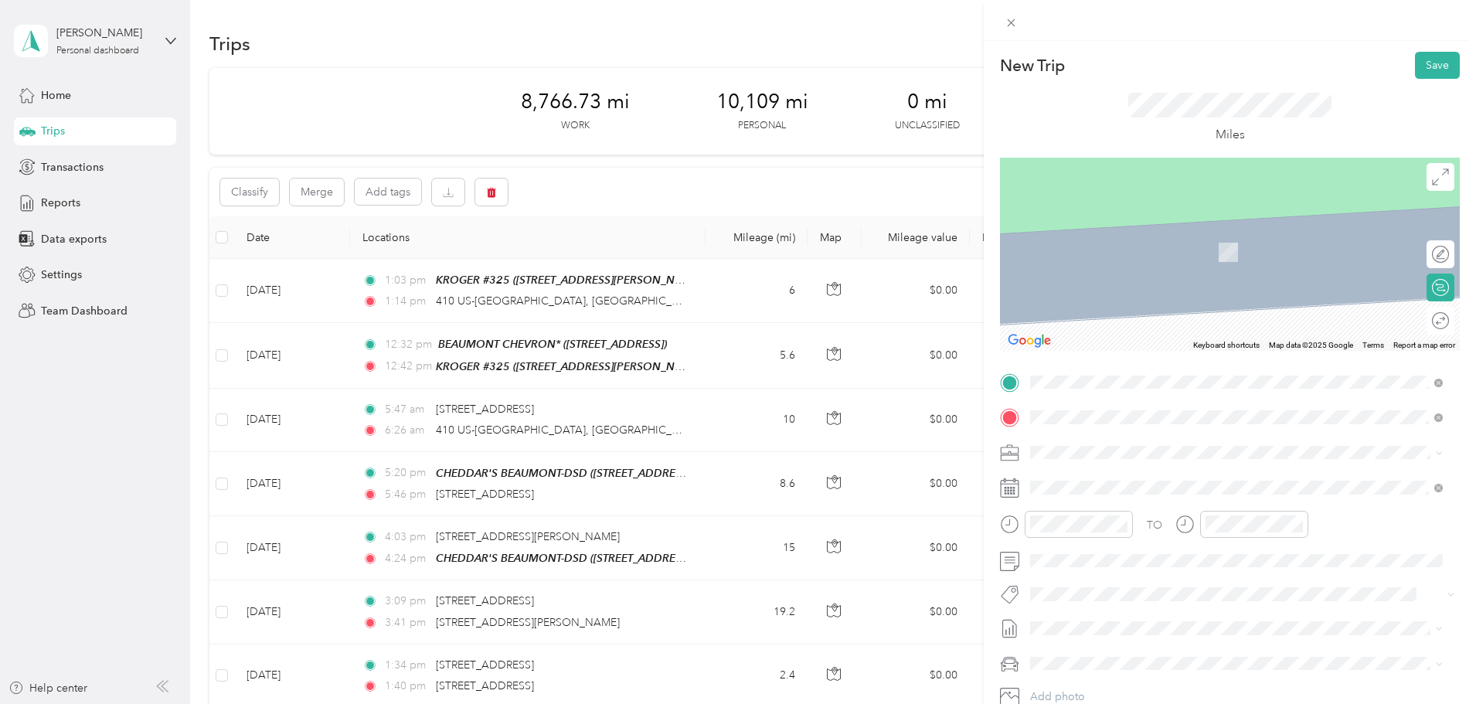
click at [1178, 480] on span "[STREET_ADDRESS][US_STATE]" at bounding box center [1137, 473] width 155 height 14
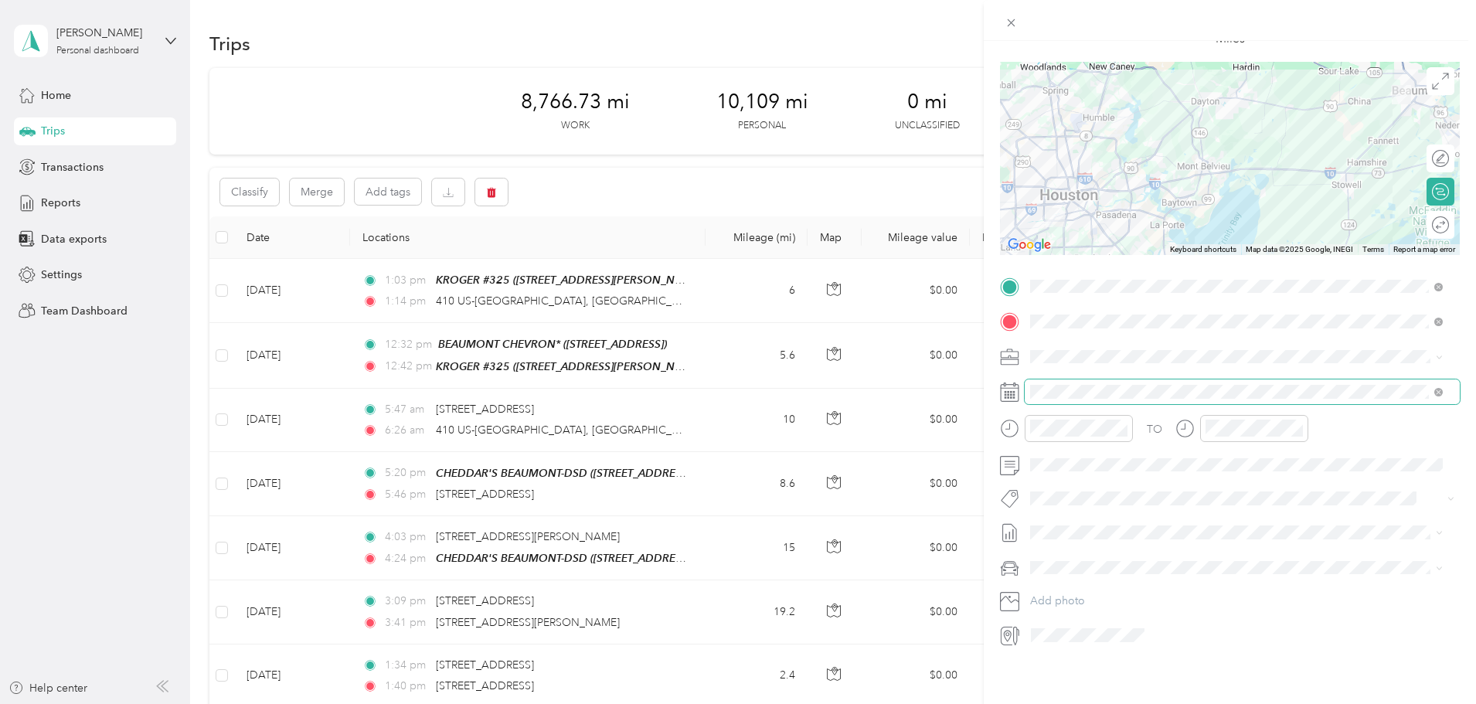
scroll to position [107, 0]
click at [1122, 423] on icon "close-circle" at bounding box center [1122, 428] width 11 height 11
click at [1132, 472] on div "PM" at bounding box center [1133, 472] width 37 height 22
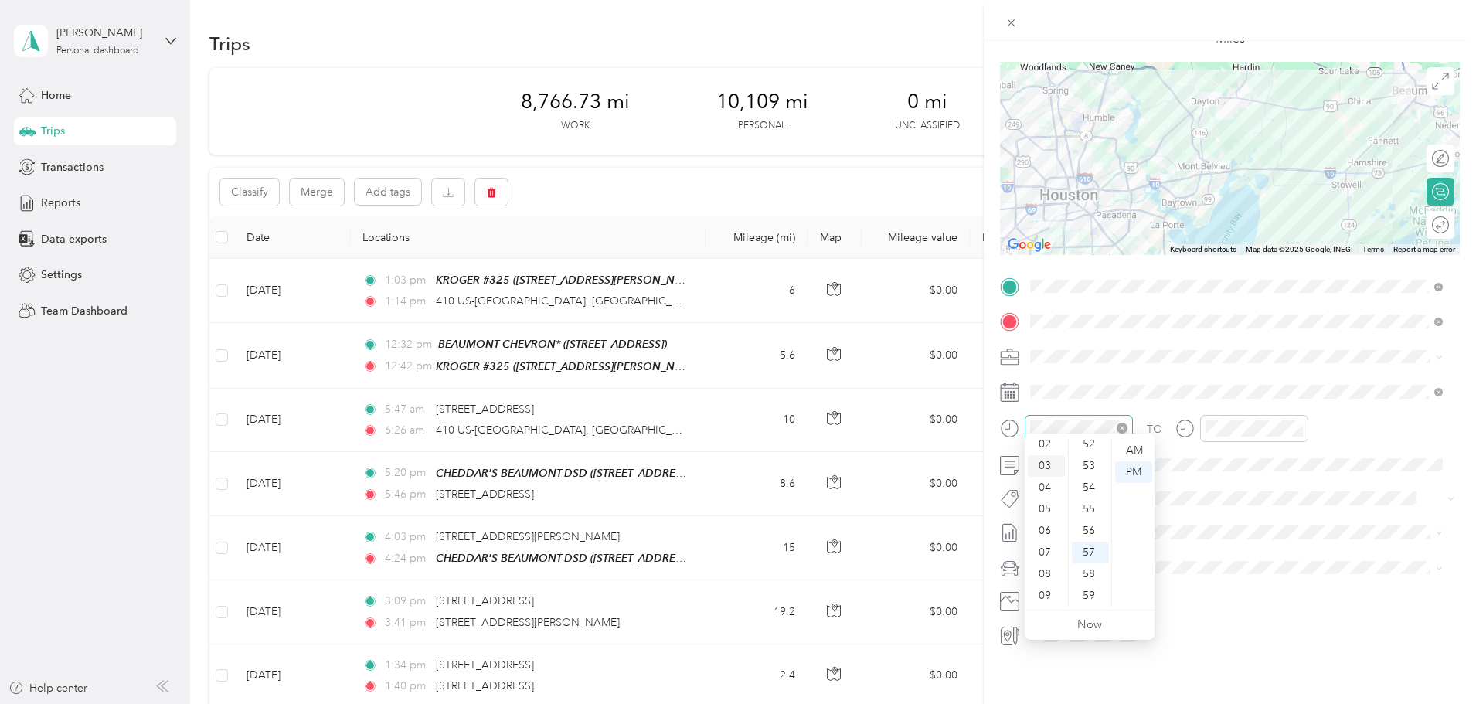
click at [1041, 468] on div "03" at bounding box center [1046, 466] width 37 height 22
click at [1102, 450] on div "00" at bounding box center [1090, 451] width 37 height 22
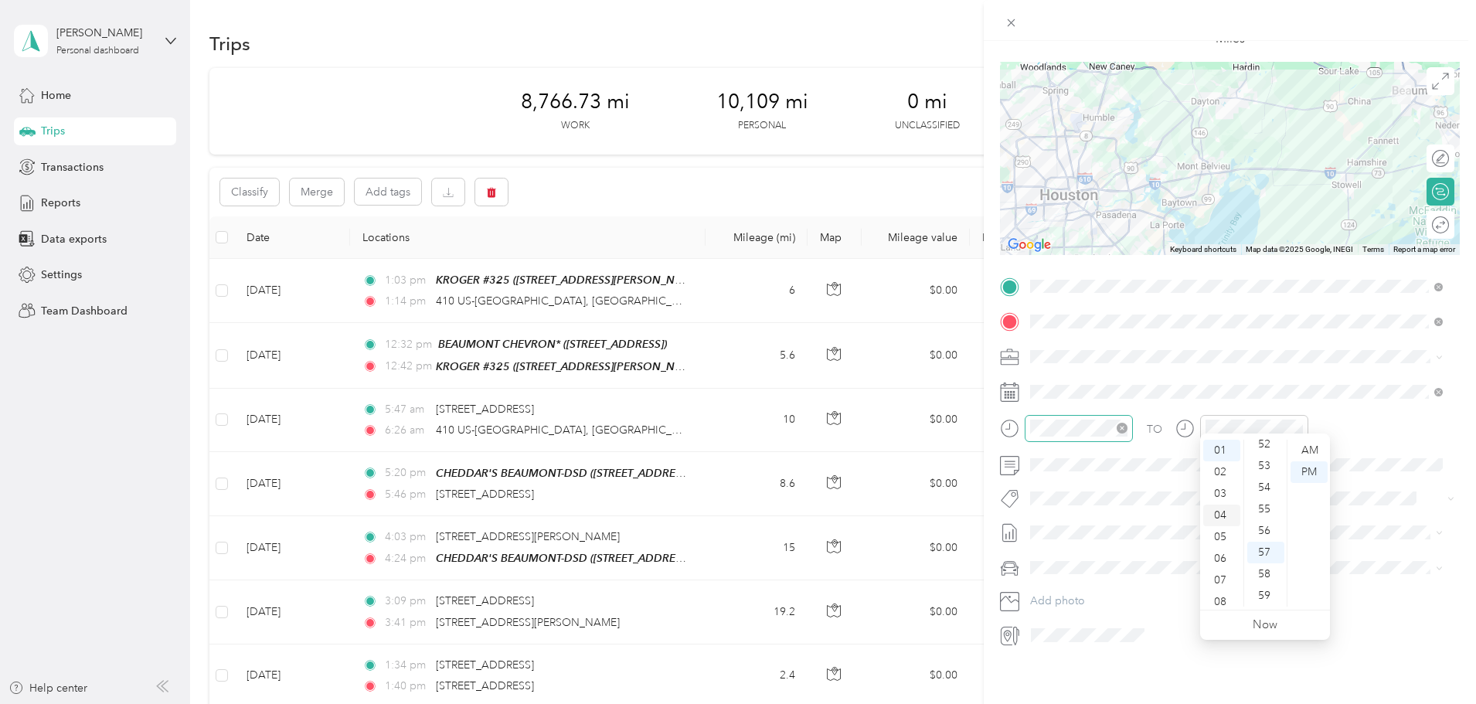
click at [1217, 516] on div "04" at bounding box center [1222, 516] width 37 height 22
click at [1373, 540] on div "TO Add photo" at bounding box center [1230, 460] width 460 height 373
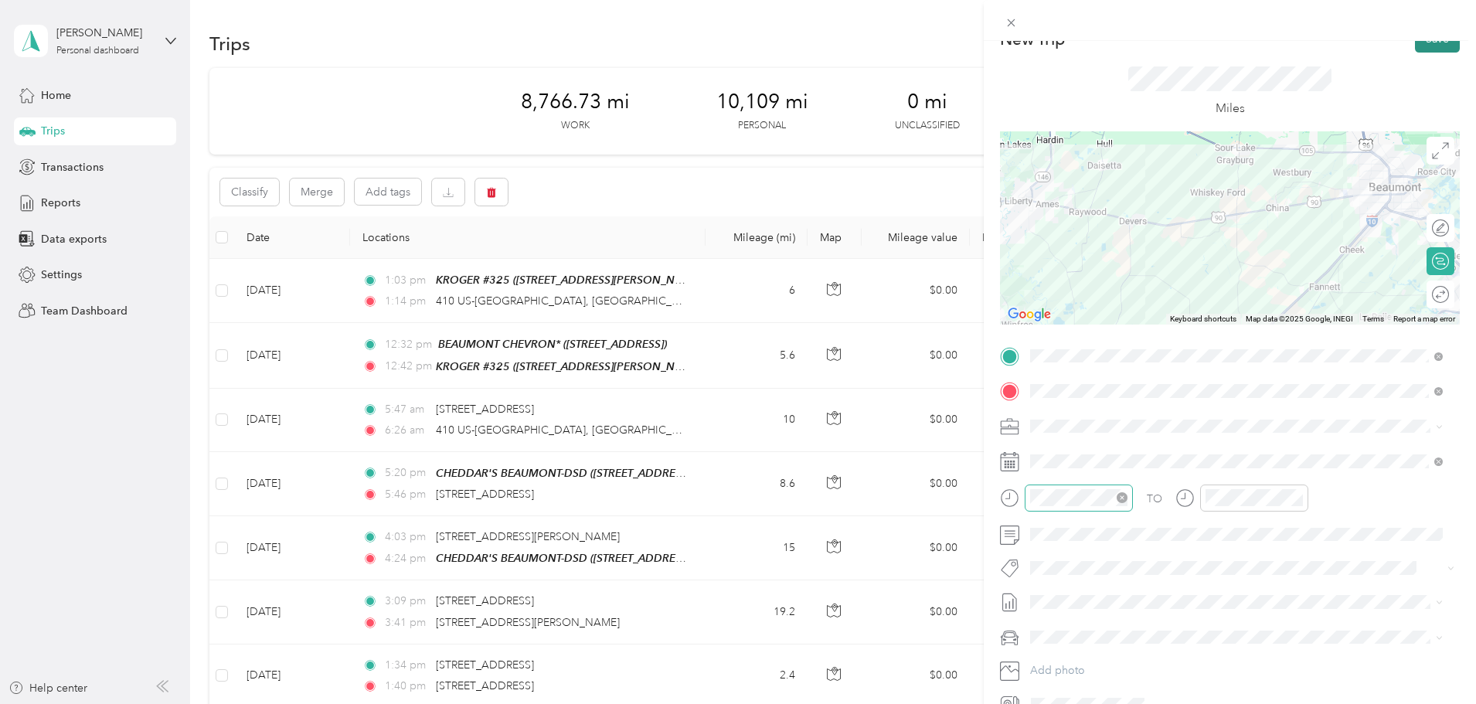
scroll to position [0, 0]
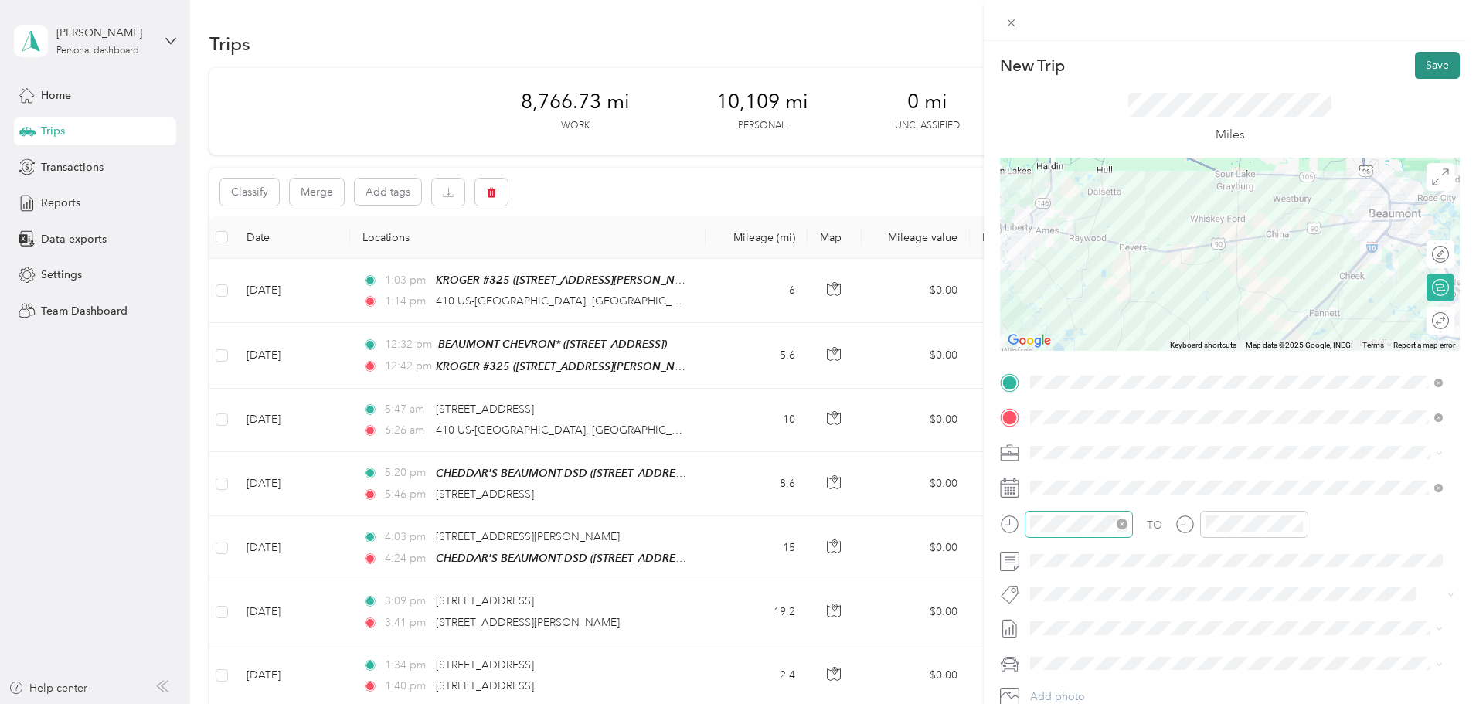
click at [1436, 66] on button "Save" at bounding box center [1437, 65] width 45 height 27
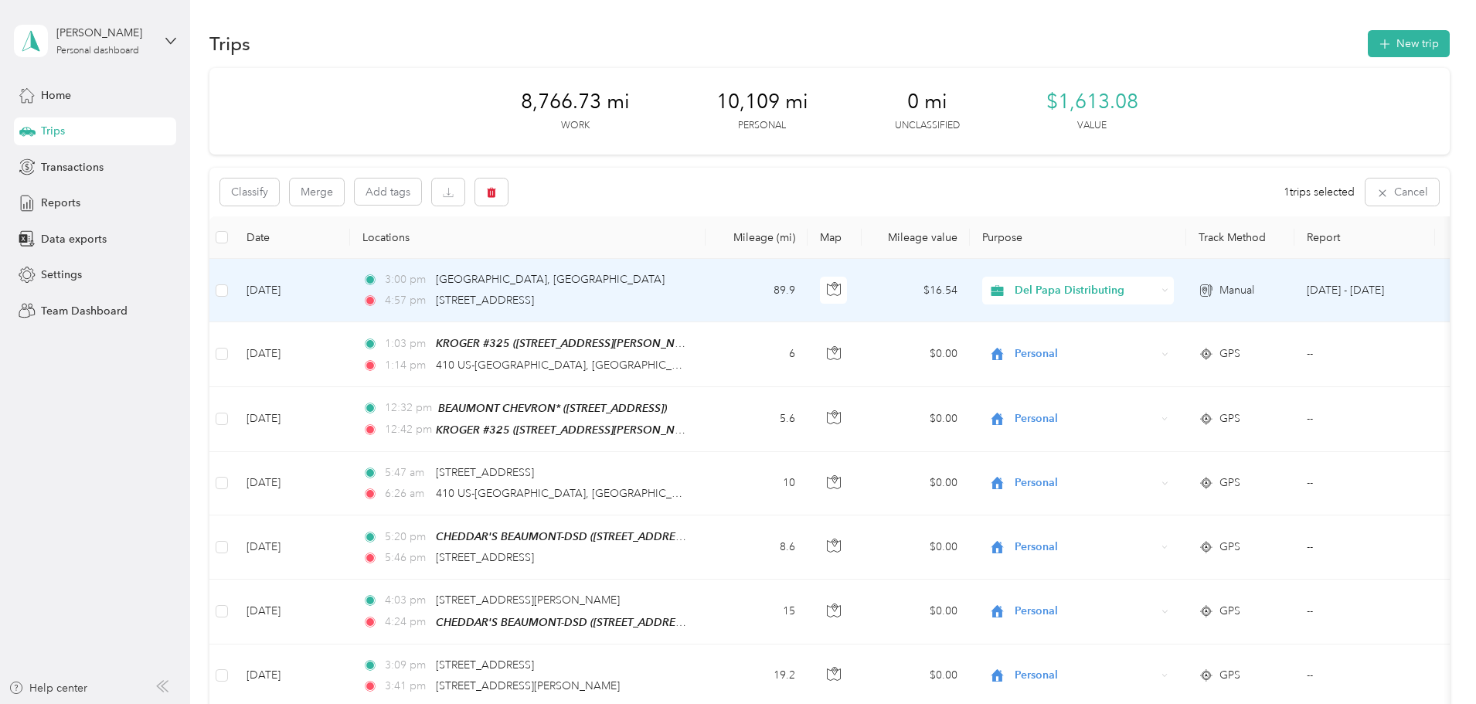
click at [350, 287] on td "[DATE]" at bounding box center [292, 290] width 116 height 63
click at [350, 289] on td "[DATE]" at bounding box center [292, 290] width 116 height 63
click at [1214, 288] on icon at bounding box center [1206, 290] width 15 height 12
click at [350, 291] on td "[DATE]" at bounding box center [292, 290] width 116 height 63
click at [549, 279] on span "[GEOGRAPHIC_DATA], [GEOGRAPHIC_DATA]" at bounding box center [550, 279] width 229 height 13
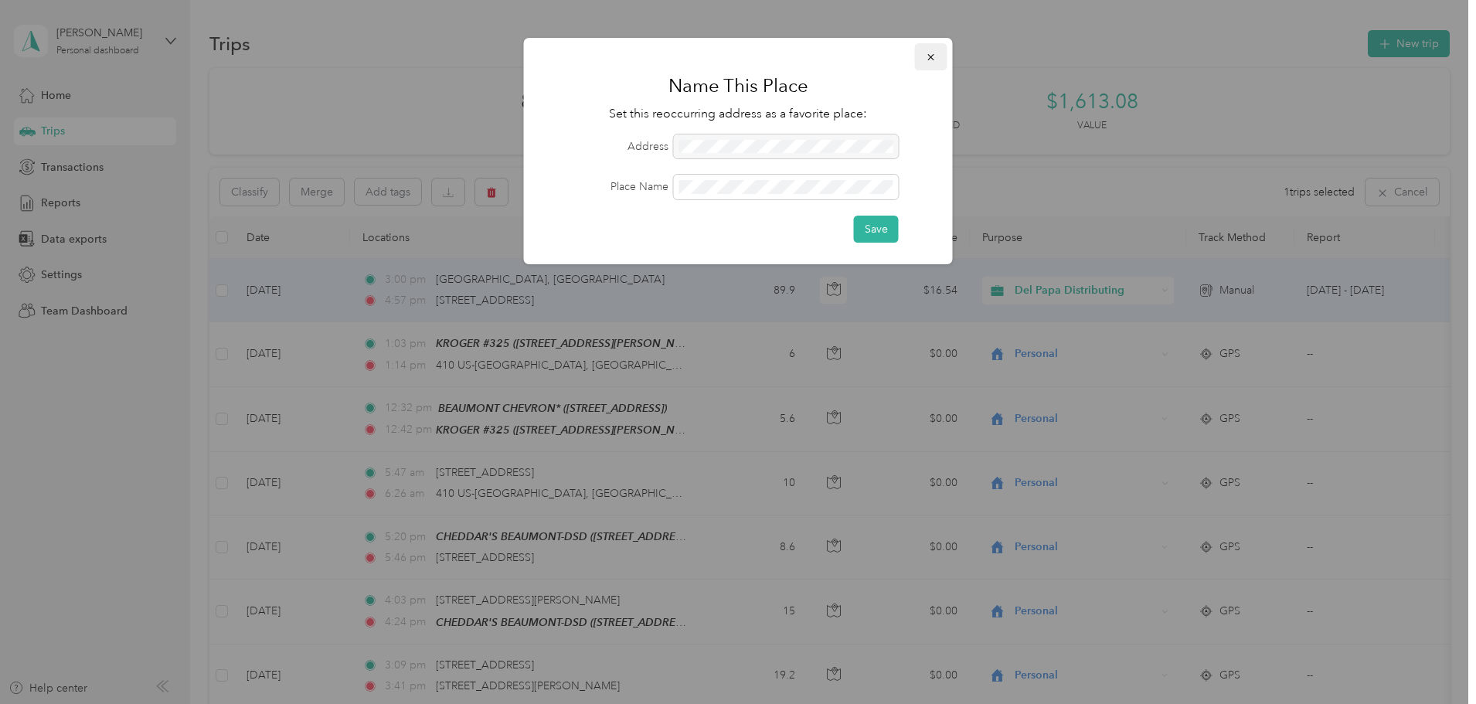
click at [927, 58] on icon "button" at bounding box center [931, 57] width 11 height 11
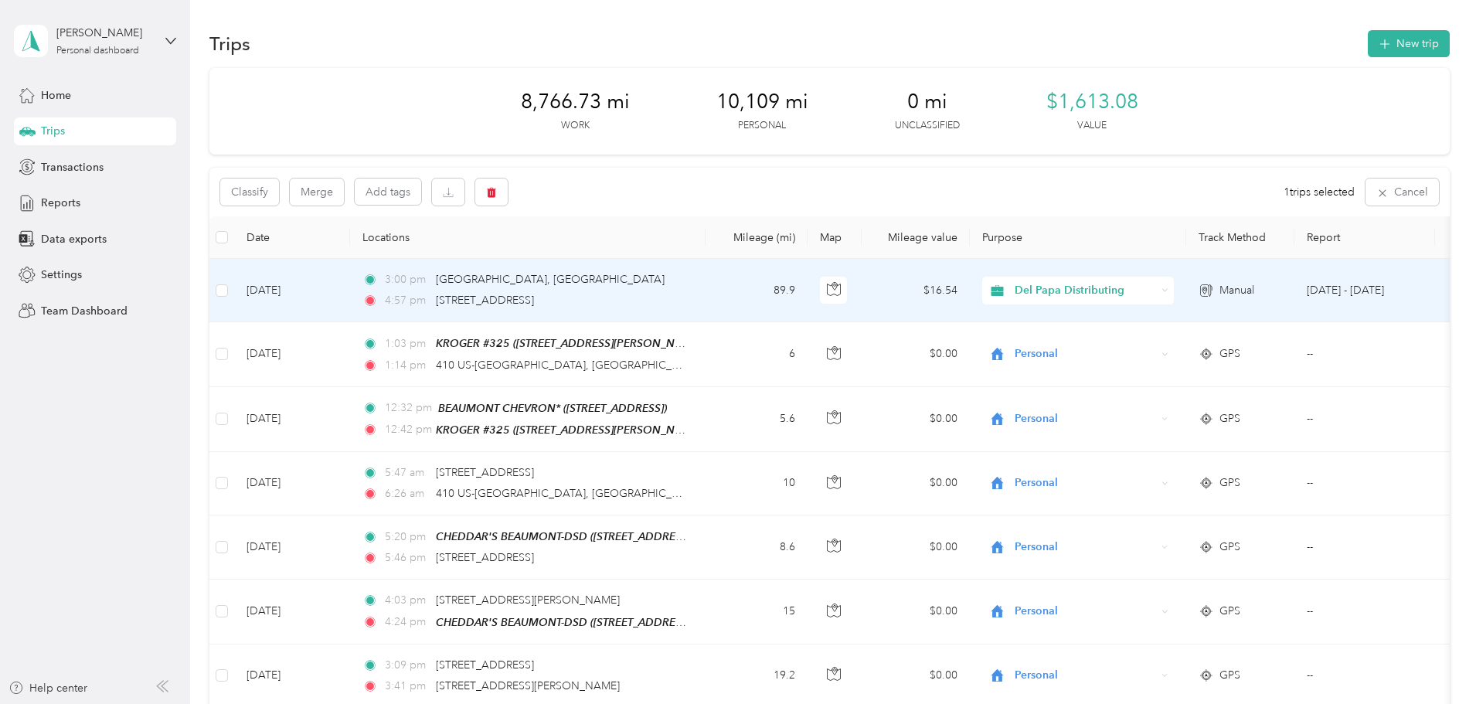
click at [350, 293] on td "[DATE]" at bounding box center [292, 290] width 116 height 63
click at [350, 287] on td "[DATE]" at bounding box center [292, 290] width 116 height 63
click at [350, 286] on td "[DATE]" at bounding box center [292, 290] width 116 height 63
click at [1255, 290] on span "Manual" at bounding box center [1237, 290] width 35 height 17
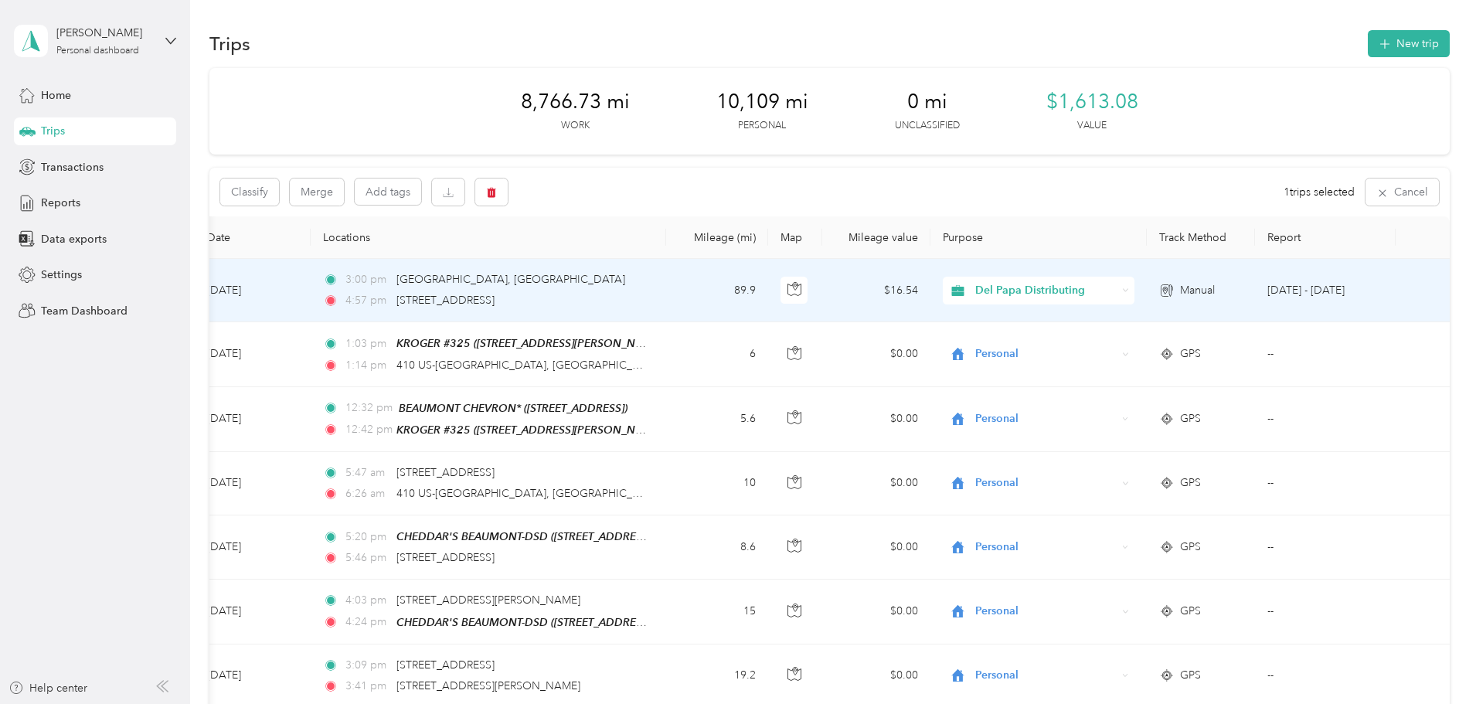
click at [1255, 285] on td "[DATE] - [DATE]" at bounding box center [1325, 290] width 141 height 63
click at [1255, 288] on td "[DATE] - [DATE]" at bounding box center [1325, 290] width 141 height 63
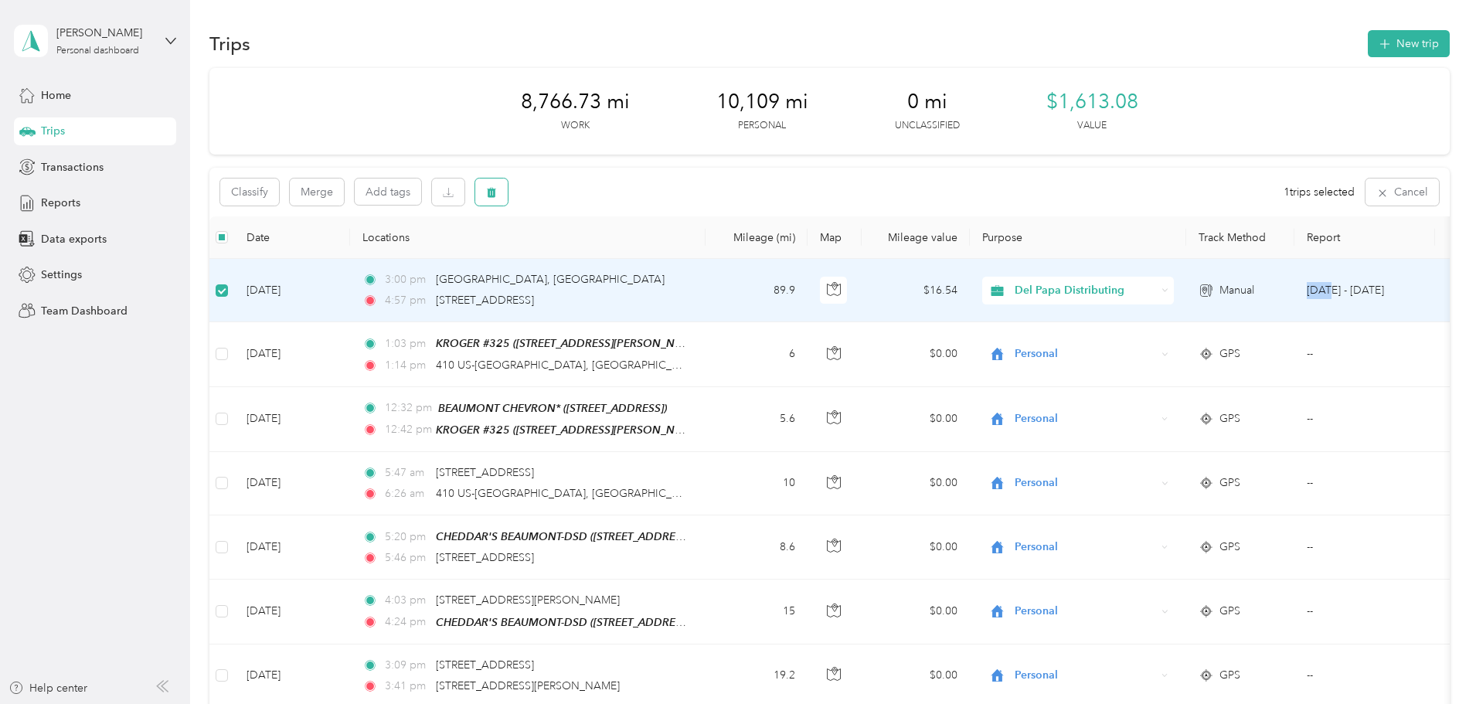
click at [496, 195] on icon "button" at bounding box center [491, 193] width 9 height 10
click at [707, 254] on button "Yes" at bounding box center [710, 256] width 30 height 25
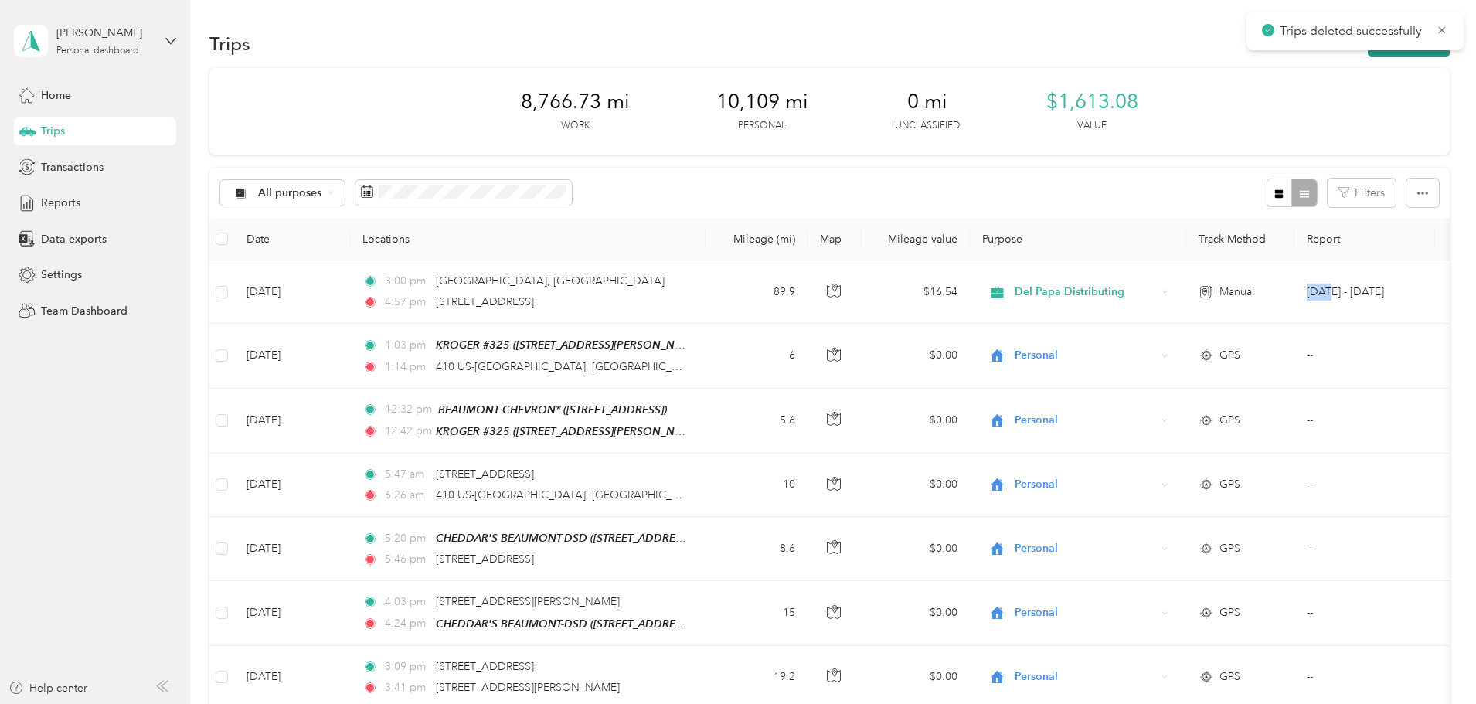
click at [1368, 53] on button "New trip" at bounding box center [1409, 43] width 82 height 27
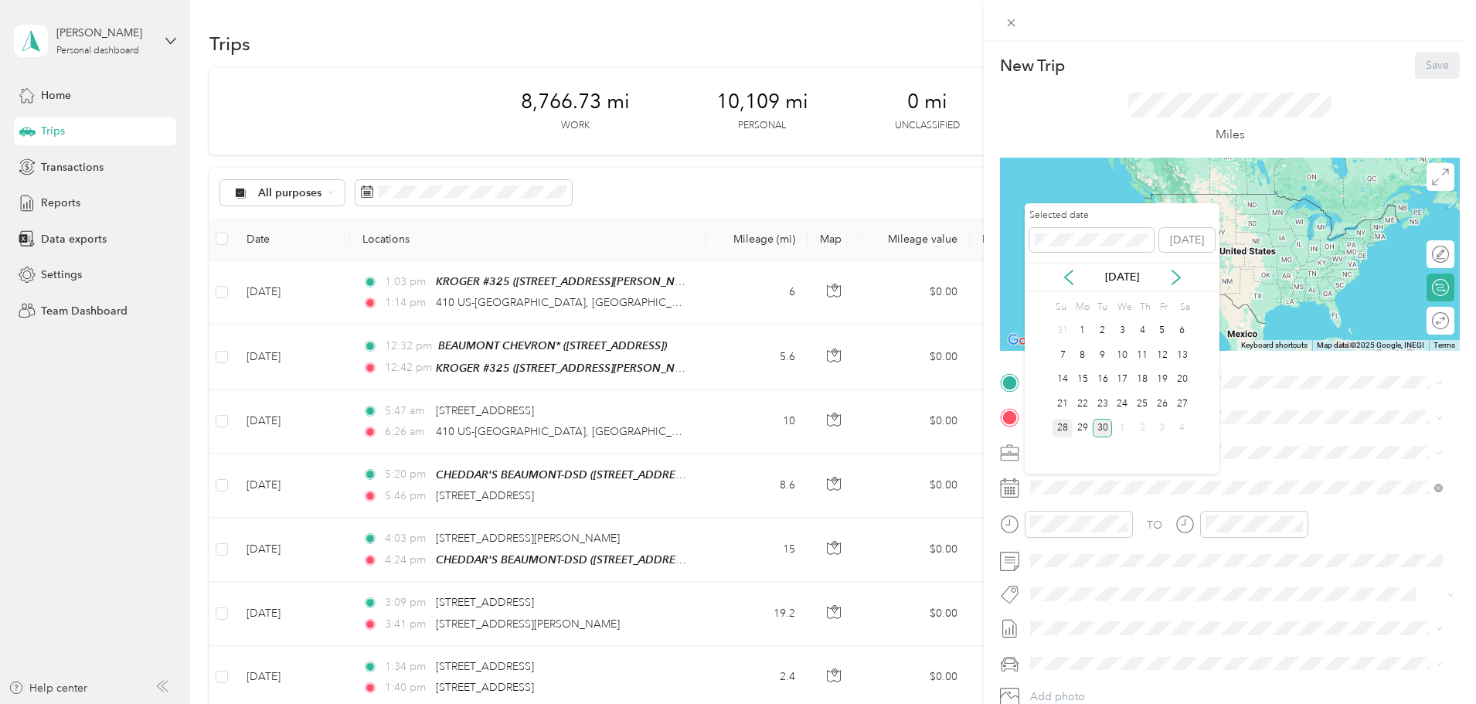
click at [1064, 425] on div "28" at bounding box center [1063, 428] width 20 height 19
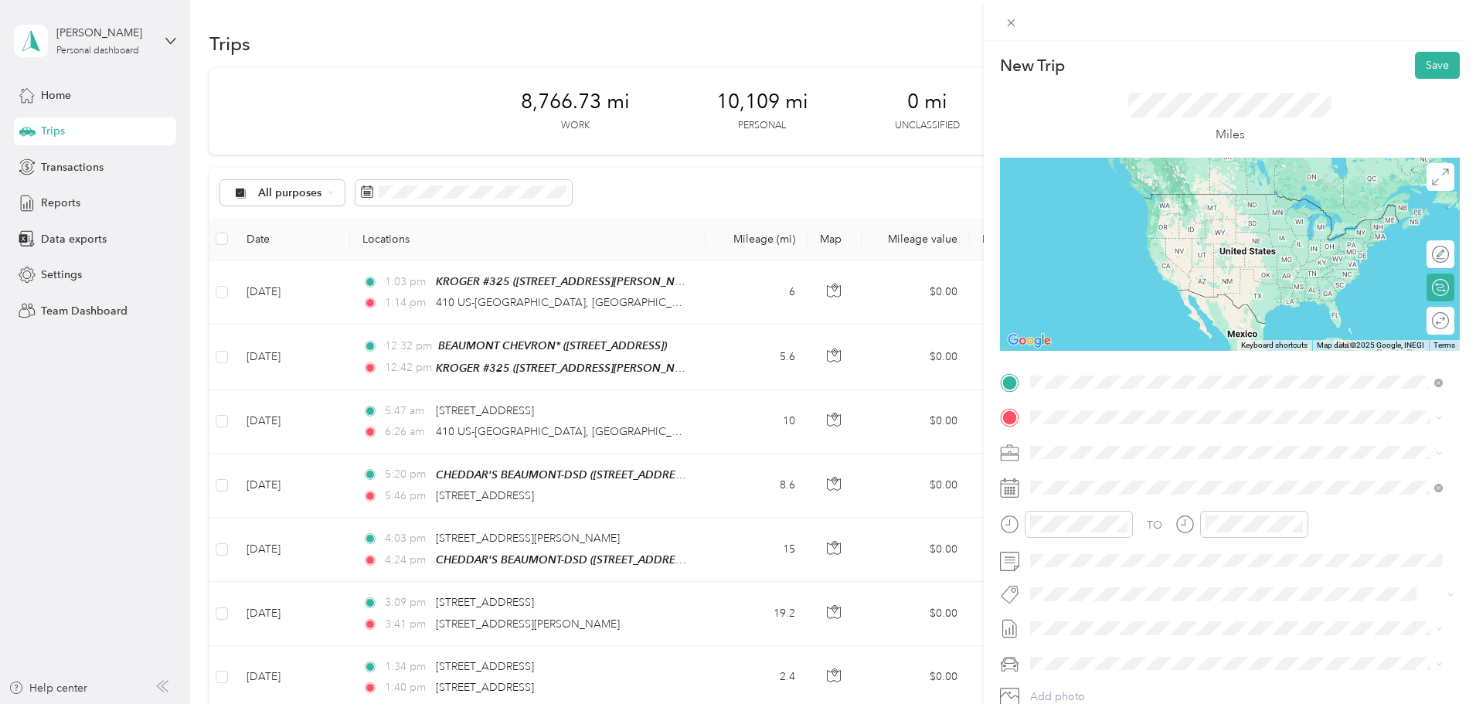
click at [1105, 477] on span "[GEOGRAPHIC_DATA][US_STATE], [GEOGRAPHIC_DATA]" at bounding box center [1202, 470] width 285 height 14
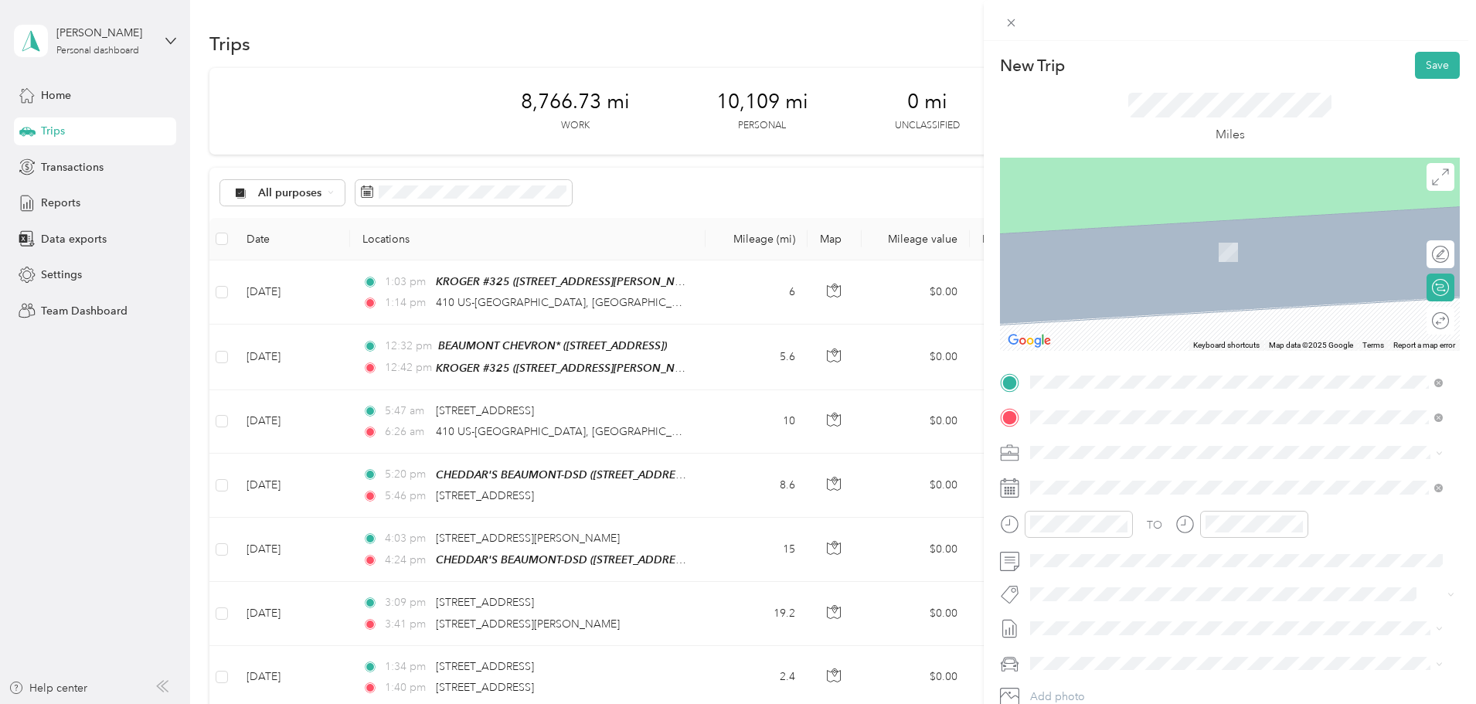
click at [1094, 479] on span "[STREET_ADDRESS][US_STATE]" at bounding box center [1137, 473] width 155 height 14
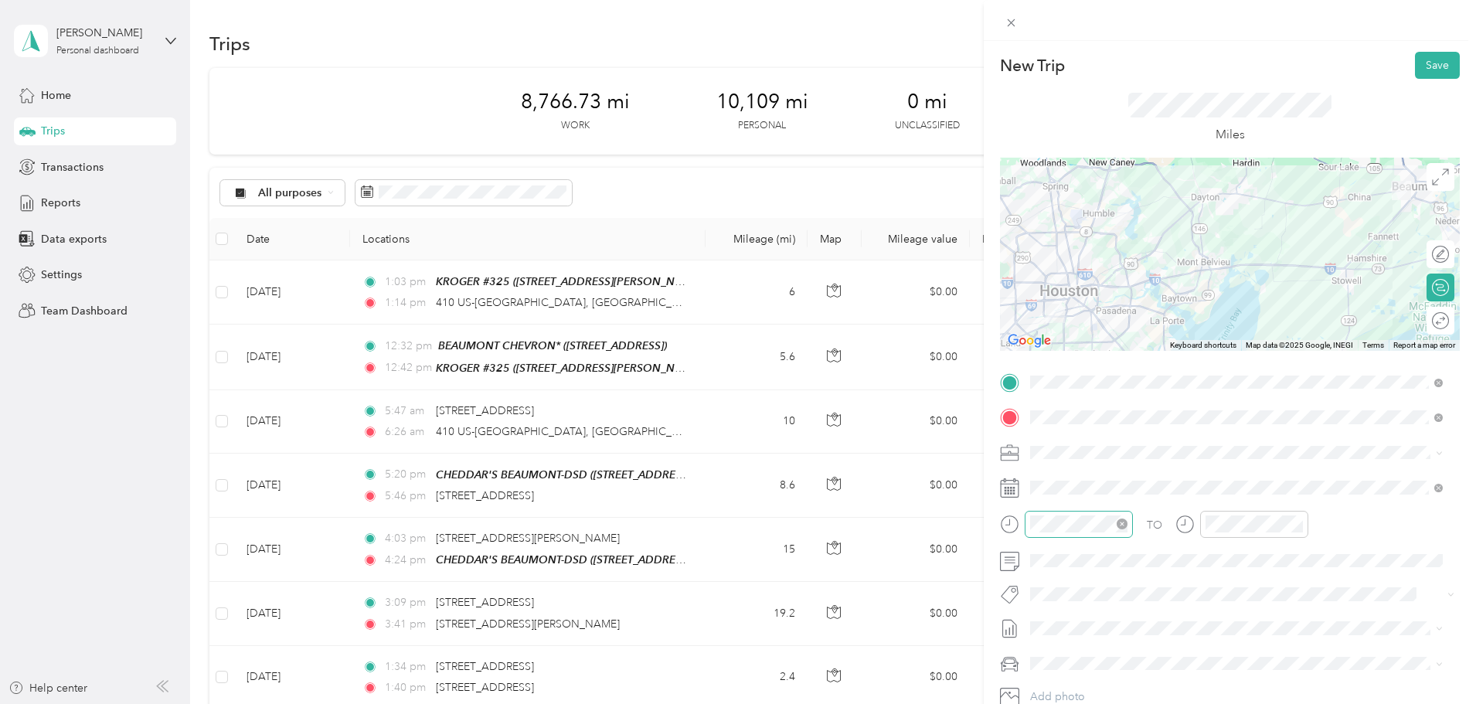
click at [1122, 524] on icon "close-circle" at bounding box center [1122, 524] width 11 height 11
click at [1144, 339] on div "PM" at bounding box center [1133, 340] width 37 height 22
click at [1044, 383] on div "03" at bounding box center [1046, 383] width 37 height 22
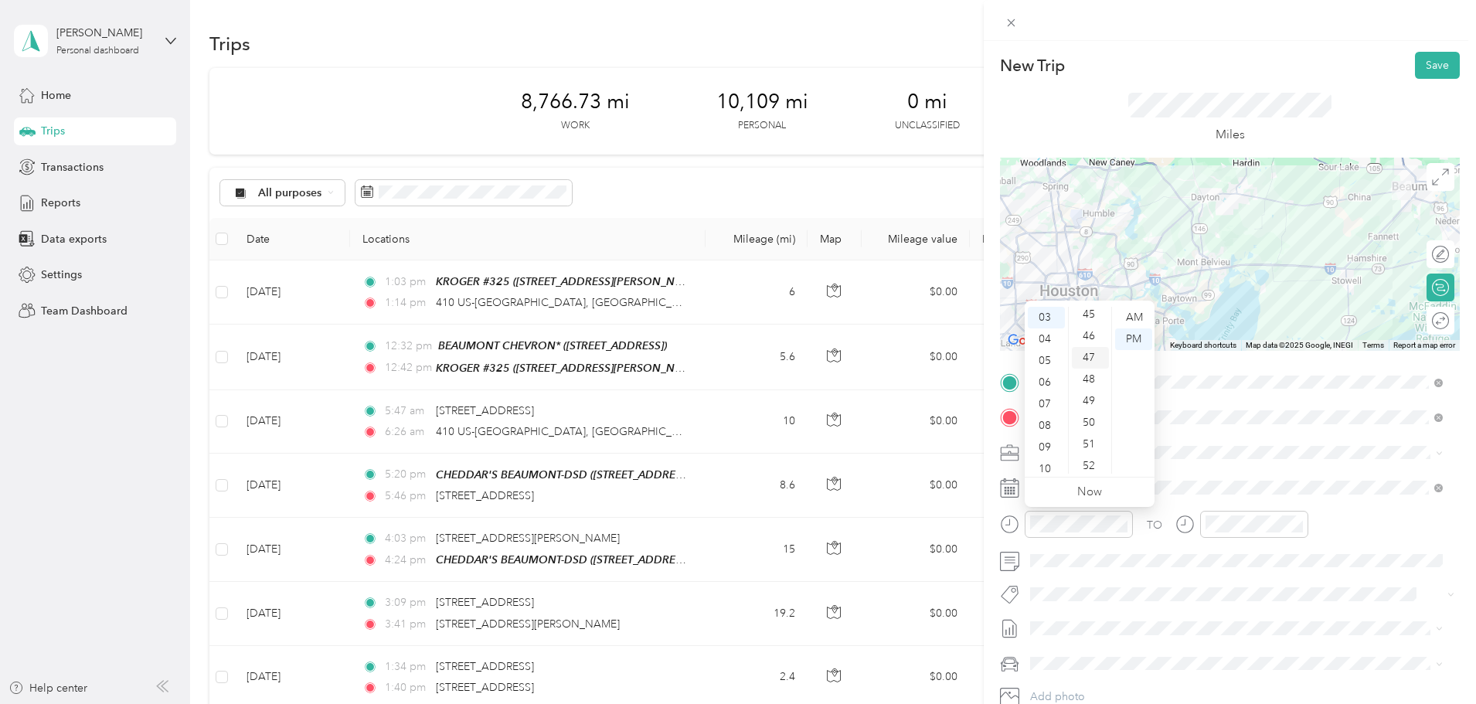
click at [1088, 341] on div "46" at bounding box center [1090, 336] width 37 height 22
click at [1091, 325] on div "45" at bounding box center [1090, 327] width 37 height 22
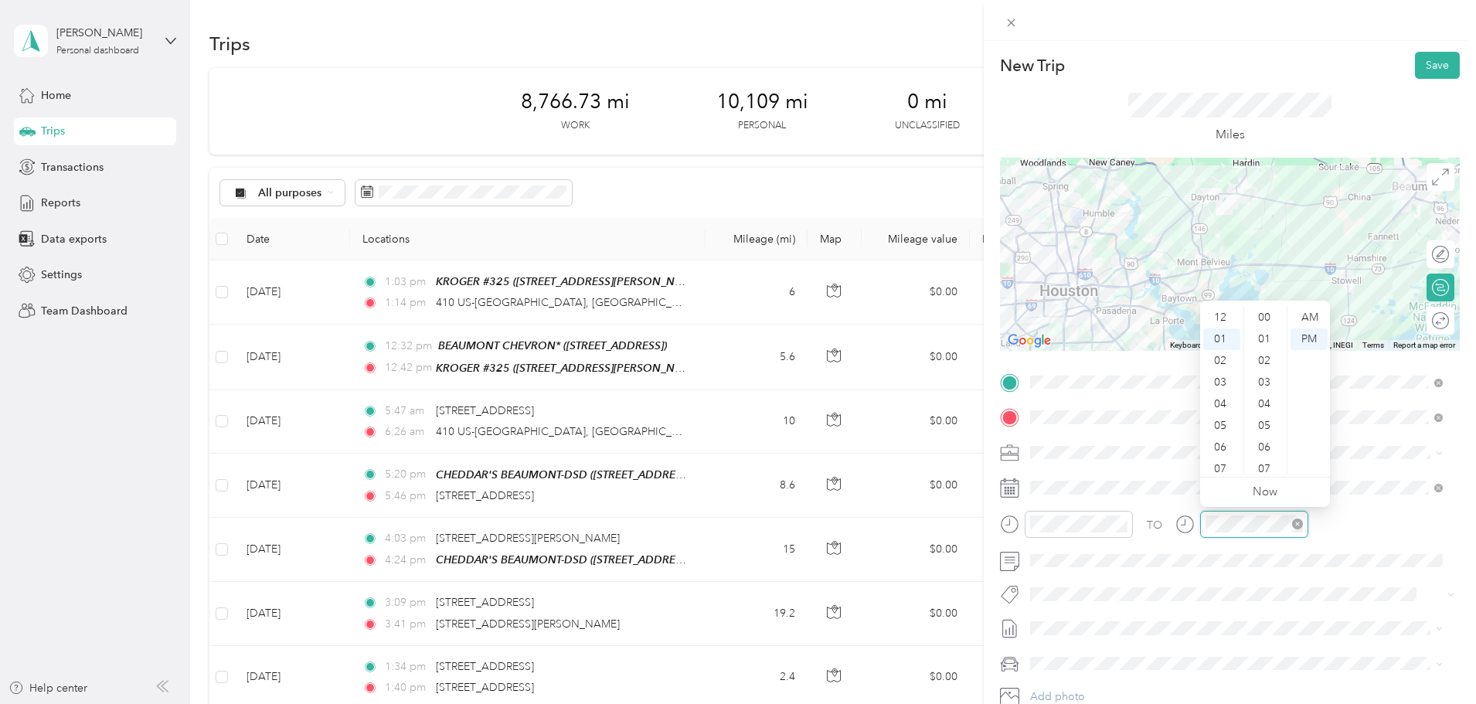
scroll to position [1132, 0]
click at [1224, 380] on div "04" at bounding box center [1222, 383] width 37 height 22
click at [1258, 323] on div "35" at bounding box center [1266, 330] width 37 height 22
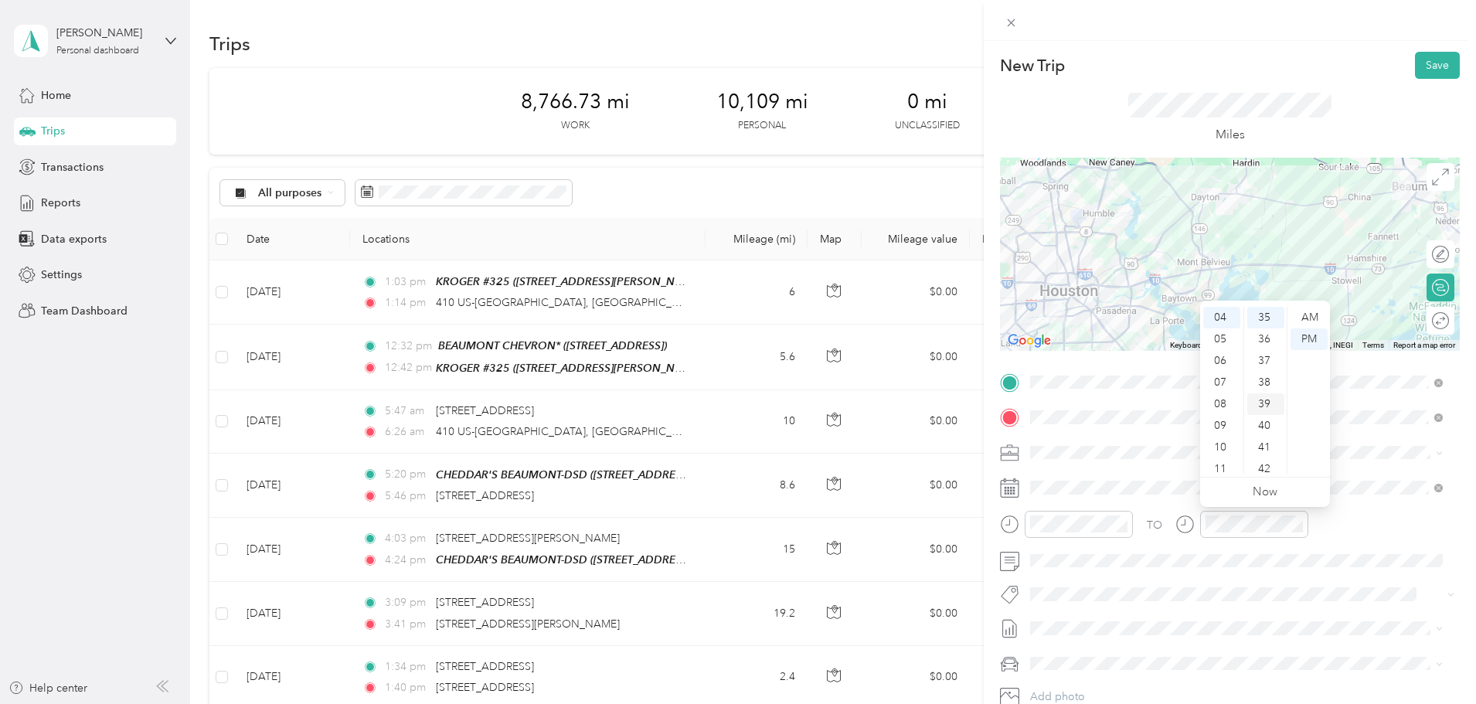
click at [1278, 410] on div "39" at bounding box center [1266, 404] width 37 height 22
click at [1265, 448] on div "54" at bounding box center [1266, 453] width 37 height 22
click at [1380, 105] on div "Miles" at bounding box center [1230, 118] width 460 height 79
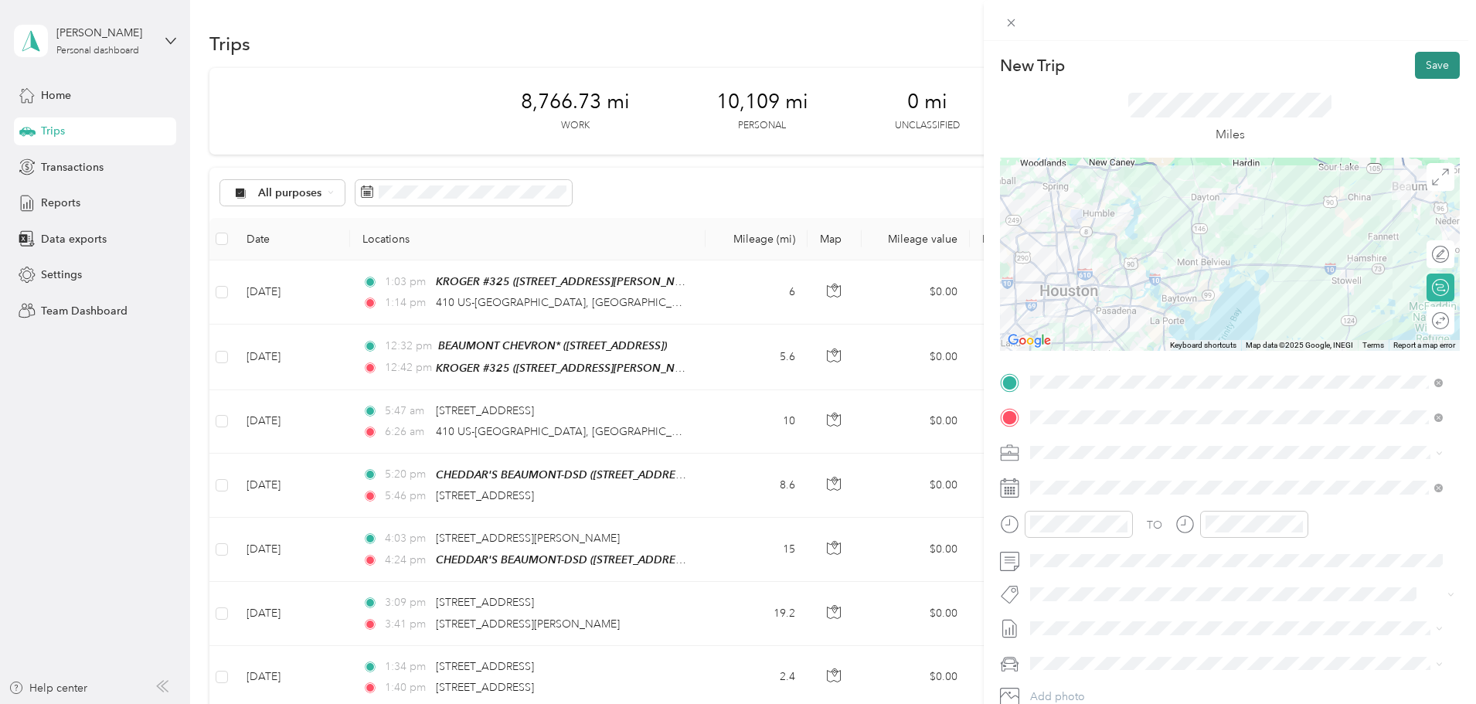
click at [1425, 60] on button "Save" at bounding box center [1437, 65] width 45 height 27
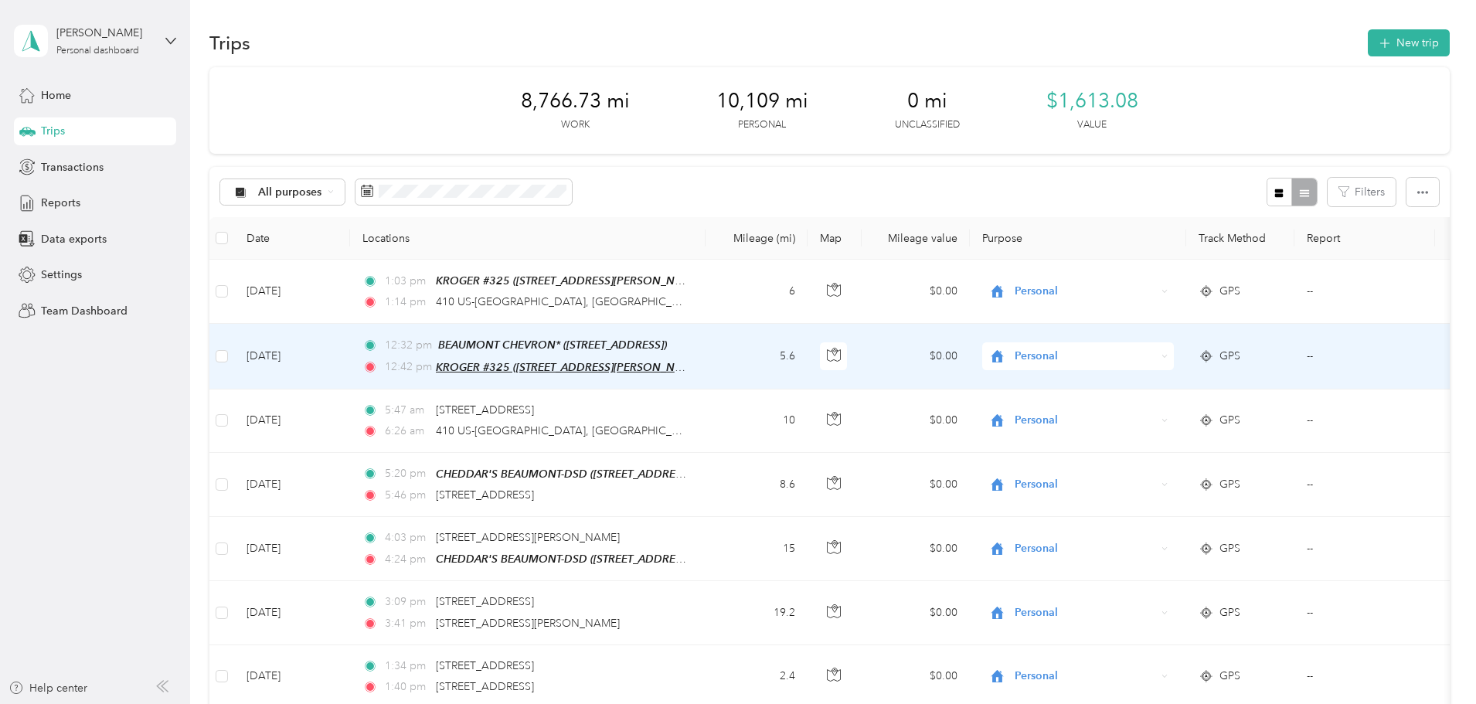
scroll to position [0, 0]
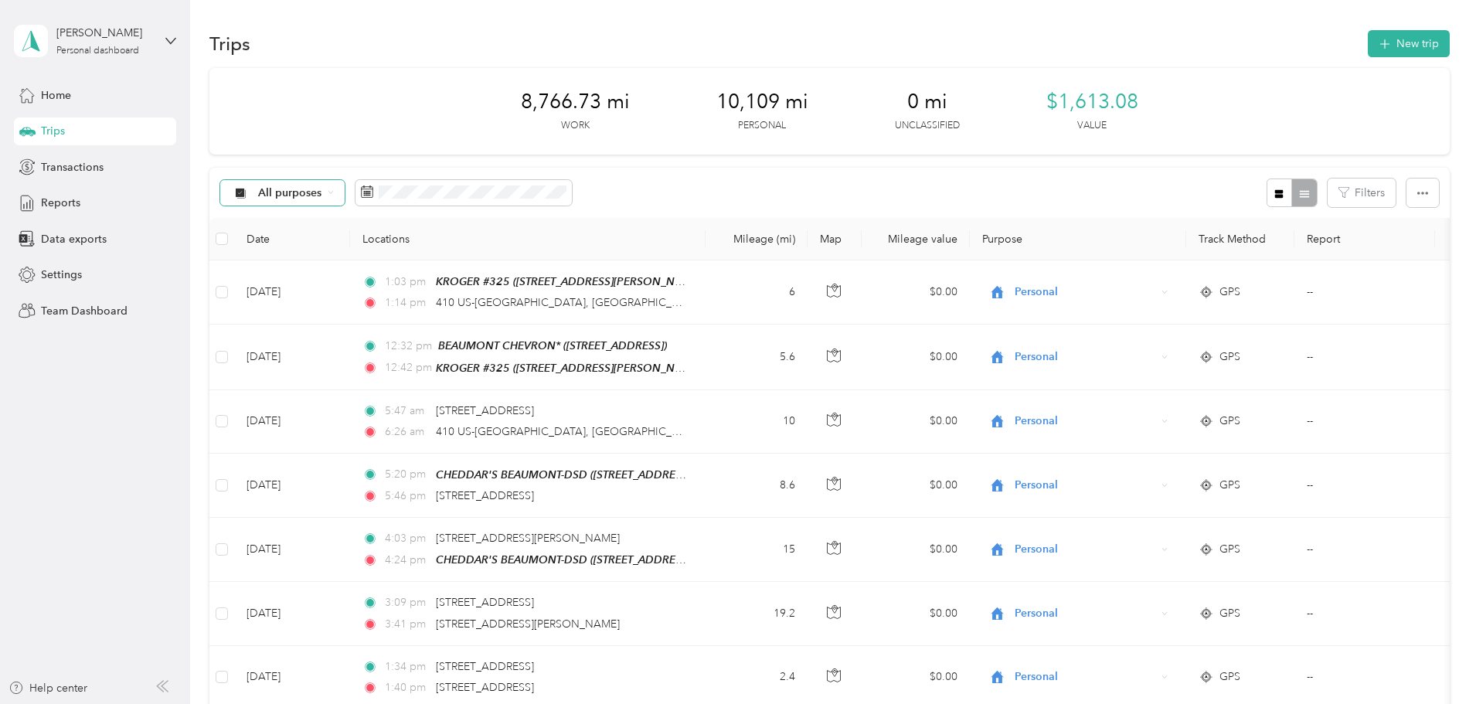
click at [346, 199] on div "All purposes" at bounding box center [282, 193] width 125 height 26
click at [376, 279] on span "Del Papa Distributing" at bounding box center [417, 275] width 110 height 16
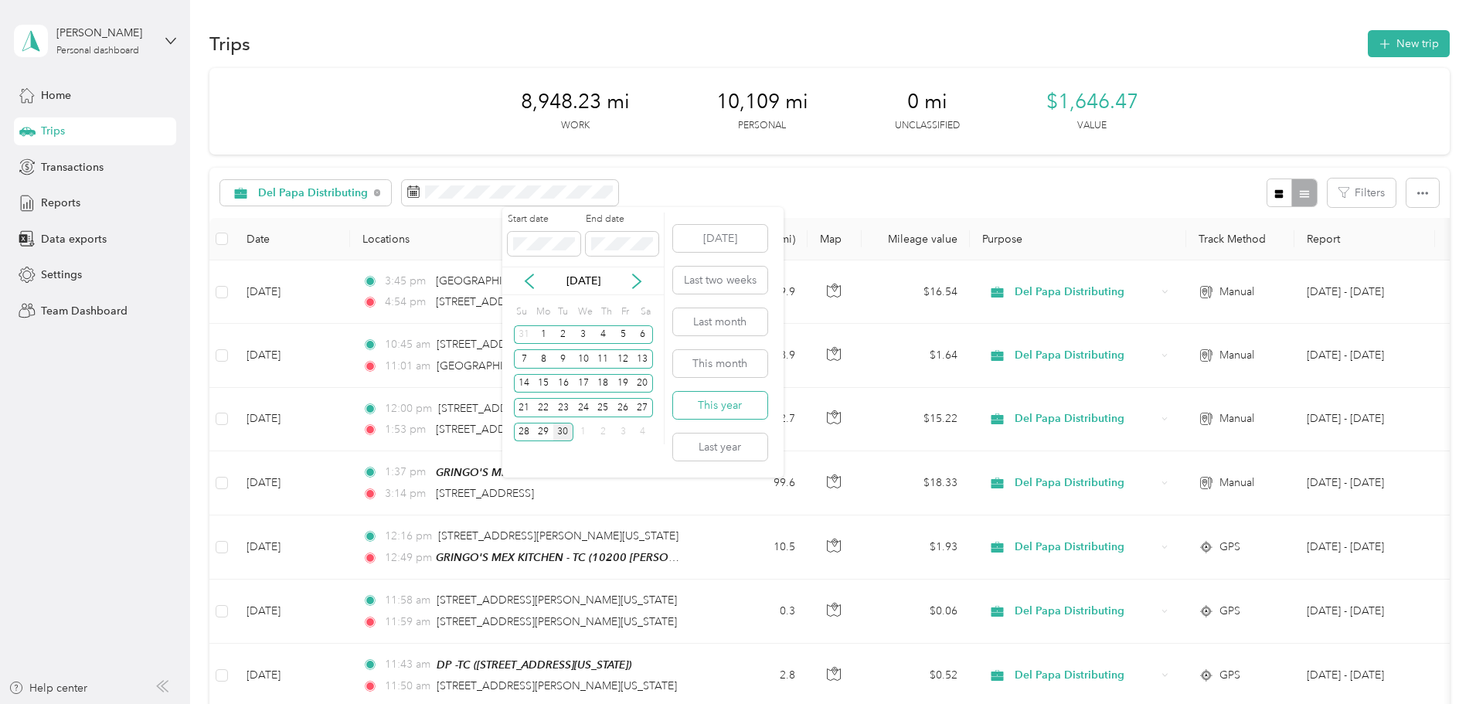
click at [723, 405] on button "This year" at bounding box center [720, 405] width 94 height 27
click at [701, 361] on button "This month" at bounding box center [720, 363] width 94 height 27
